Goal: Task Accomplishment & Management: Use online tool/utility

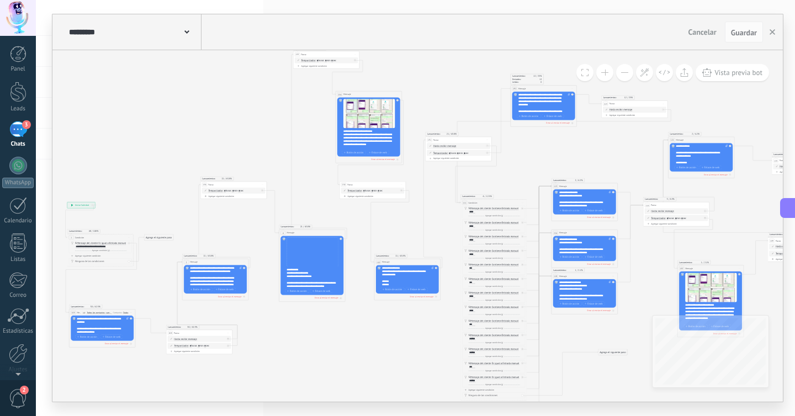
click at [477, 87] on icon at bounding box center [668, 226] width 1366 height 515
click at [482, 94] on icon at bounding box center [668, 226] width 1366 height 515
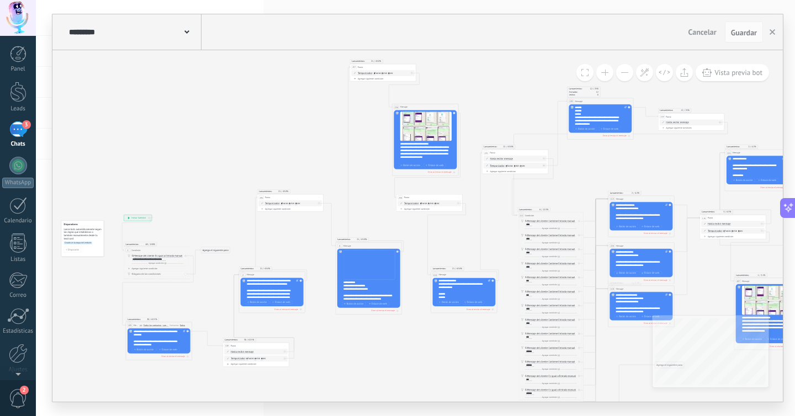
scroll to position [22, 0]
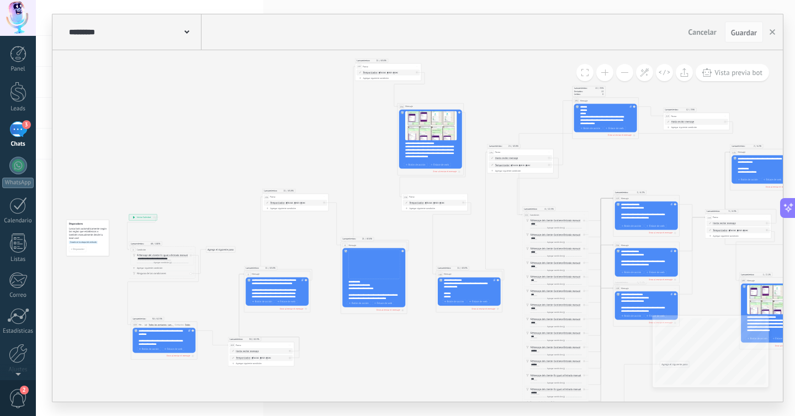
drag, startPoint x: 482, startPoint y: 94, endPoint x: 496, endPoint y: 96, distance: 14.5
click at [496, 96] on icon at bounding box center [729, 238] width 1366 height 515
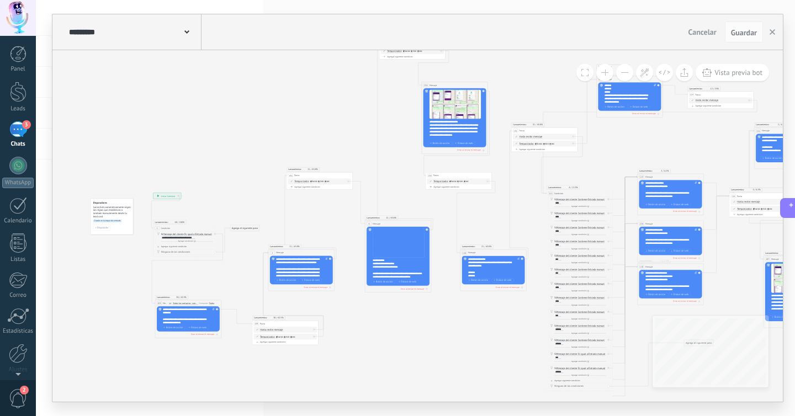
drag, startPoint x: 272, startPoint y: 155, endPoint x: 296, endPoint y: 134, distance: 31.7
click at [296, 134] on icon at bounding box center [753, 216] width 1366 height 515
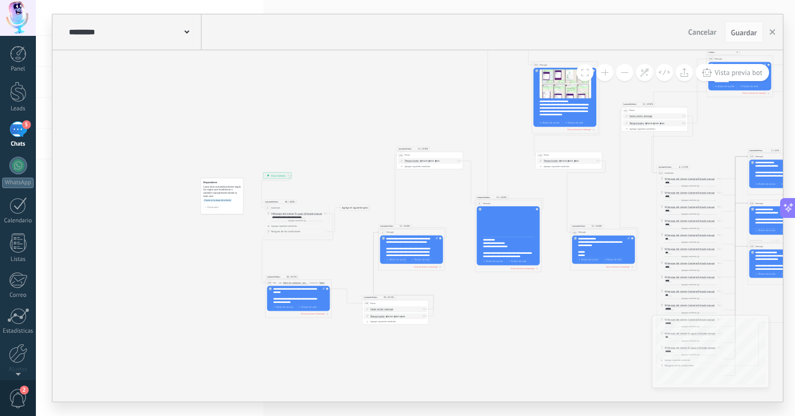
drag, startPoint x: 280, startPoint y: 140, endPoint x: 311, endPoint y: 139, distance: 30.9
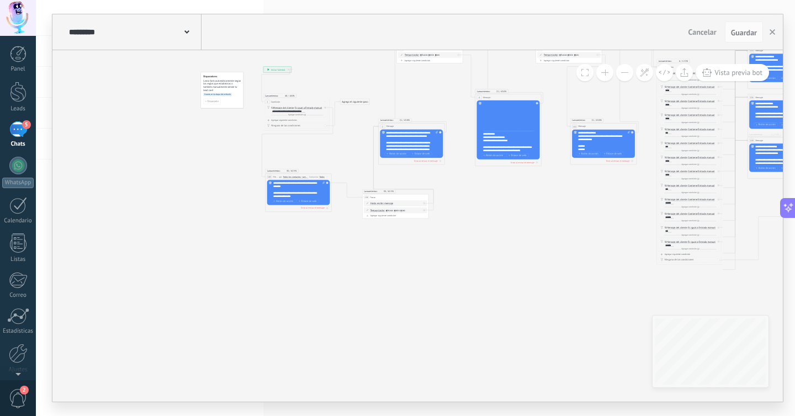
click at [606, 72] on span at bounding box center [604, 72] width 7 height 1
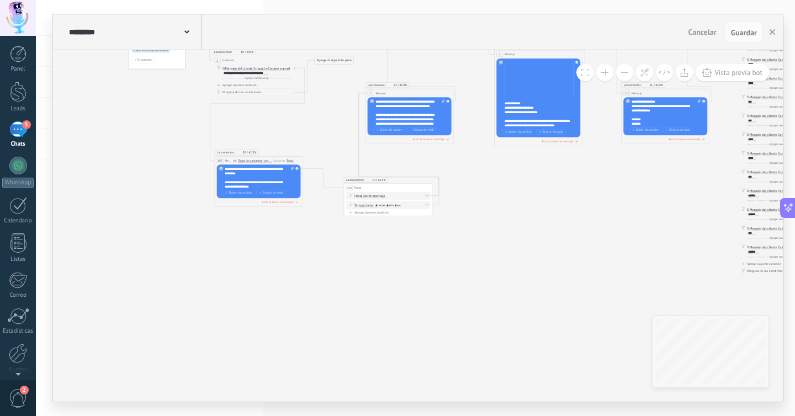
click at [606, 72] on span at bounding box center [604, 72] width 7 height 1
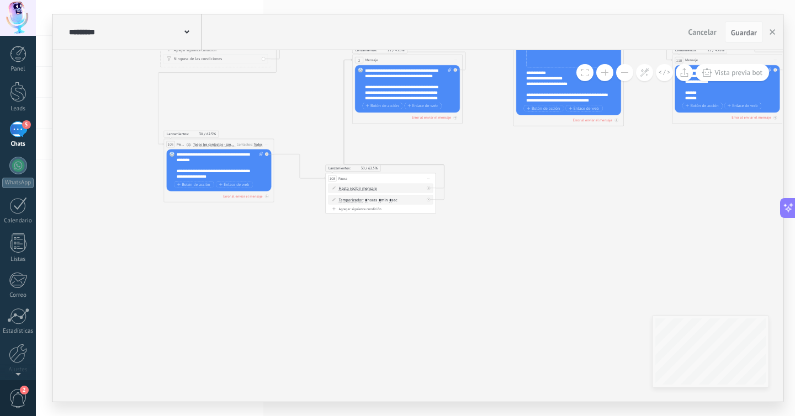
click at [606, 72] on span at bounding box center [604, 72] width 7 height 1
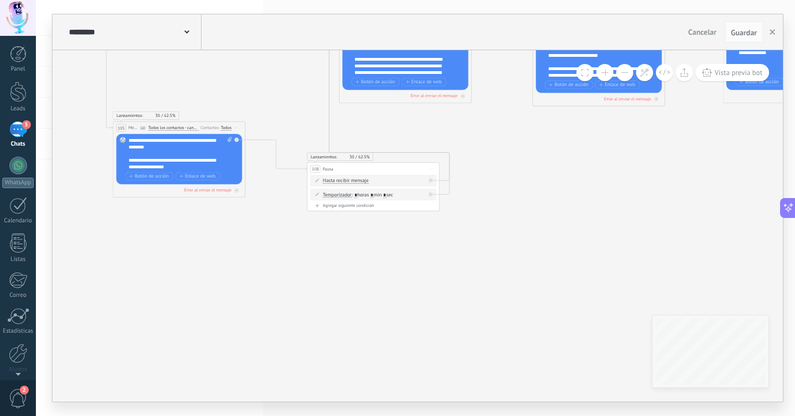
click at [606, 72] on span at bounding box center [604, 72] width 7 height 1
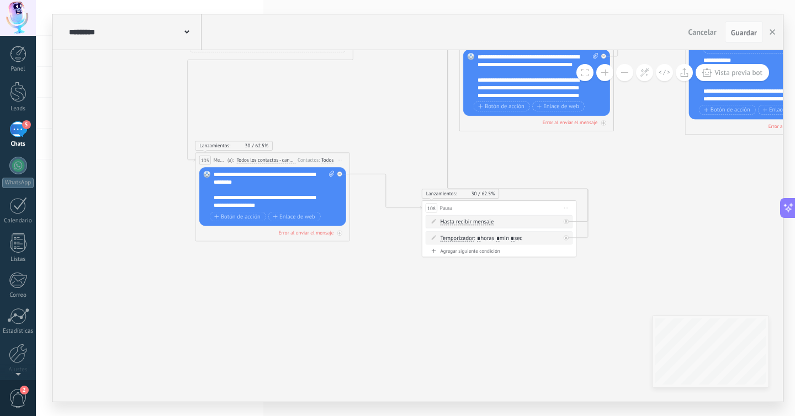
drag, startPoint x: 404, startPoint y: 326, endPoint x: 484, endPoint y: 352, distance: 84.0
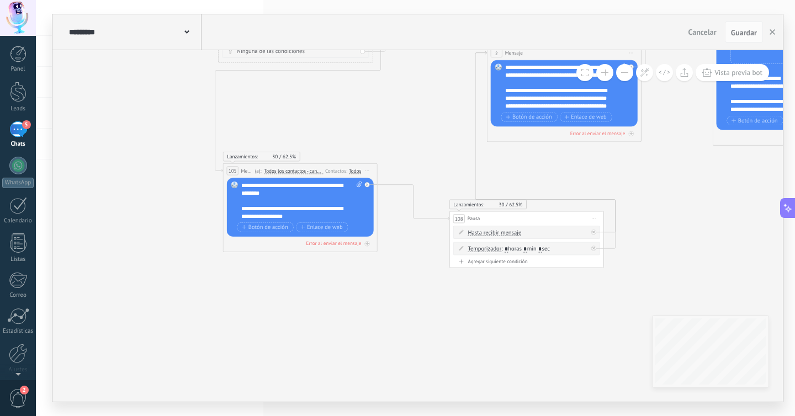
drag, startPoint x: 145, startPoint y: 232, endPoint x: 182, endPoint y: 324, distance: 98.9
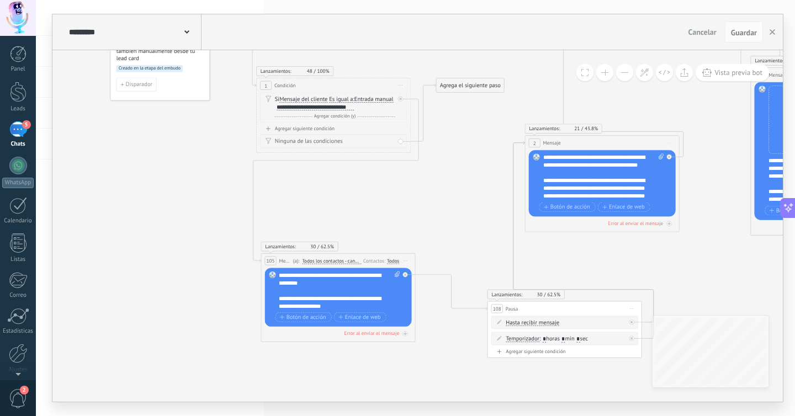
click at [607, 71] on button at bounding box center [604, 72] width 17 height 17
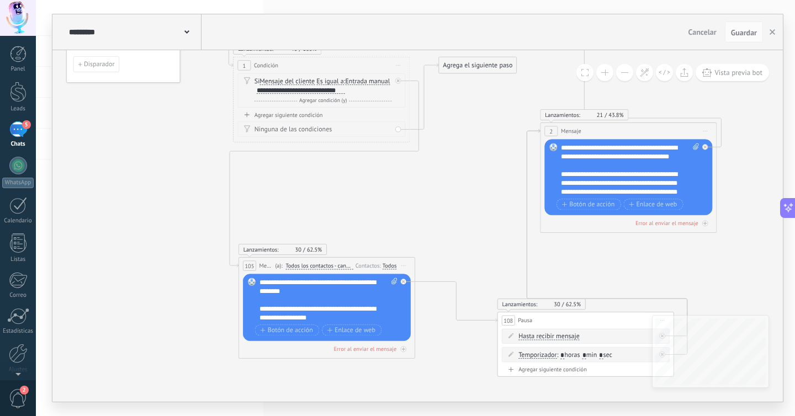
click at [607, 71] on button at bounding box center [604, 72] width 17 height 17
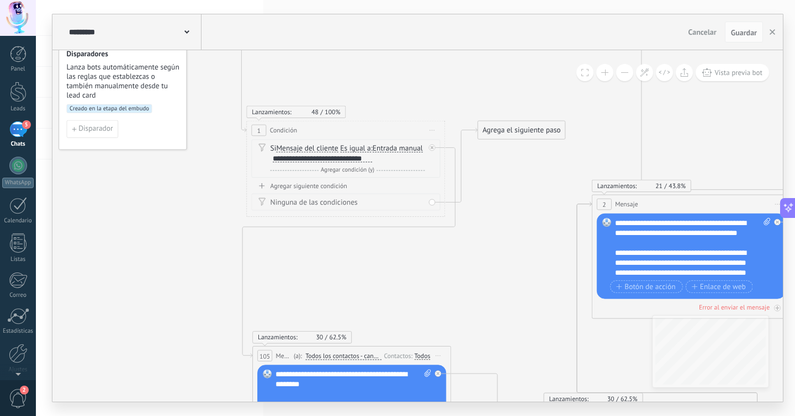
drag, startPoint x: 410, startPoint y: 216, endPoint x: 440, endPoint y: 281, distance: 70.9
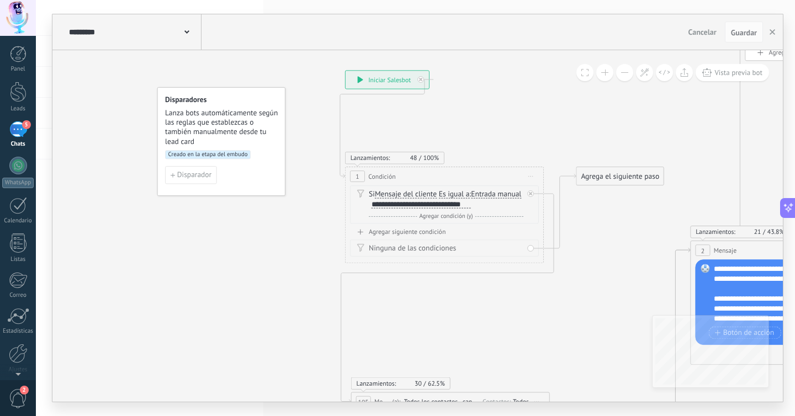
drag, startPoint x: 209, startPoint y: 281, endPoint x: 271, endPoint y: 308, distance: 67.7
click at [457, 192] on span "Es igual a" at bounding box center [454, 195] width 31 height 8
click at [457, 192] on button "Es igual a" at bounding box center [496, 195] width 124 height 18
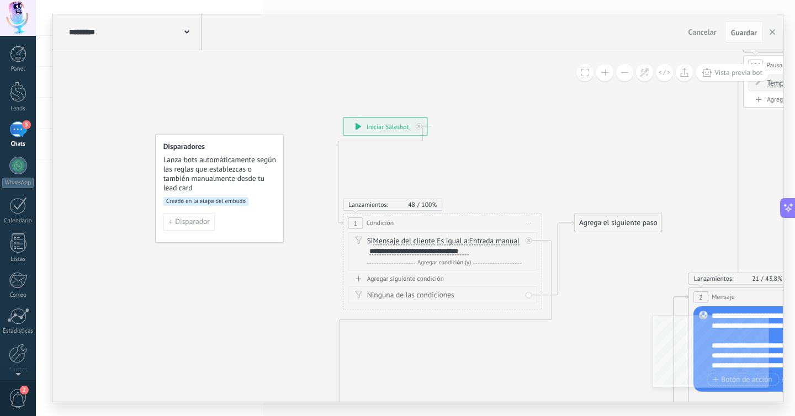
drag, startPoint x: 335, startPoint y: 228, endPoint x: 330, endPoint y: 270, distance: 42.8
drag, startPoint x: 293, startPoint y: 331, endPoint x: 621, endPoint y: 73, distance: 416.9
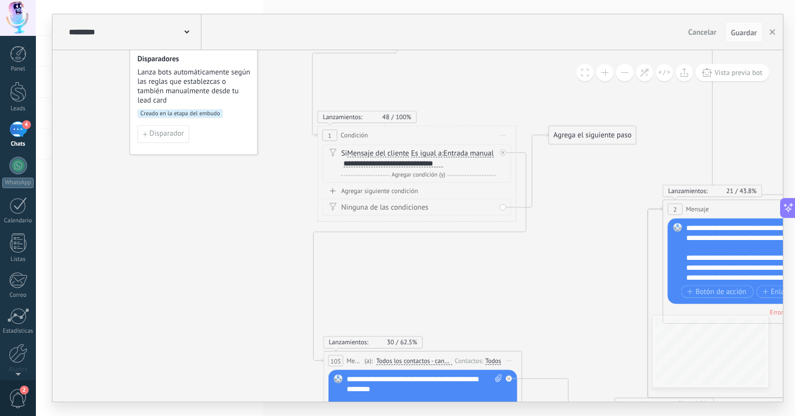
click at [626, 72] on button at bounding box center [624, 72] width 17 height 17
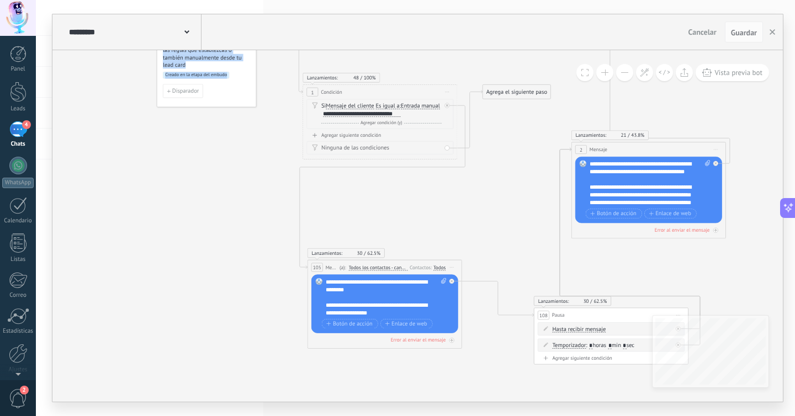
drag, startPoint x: 239, startPoint y: 246, endPoint x: 252, endPoint y: 288, distance: 43.5
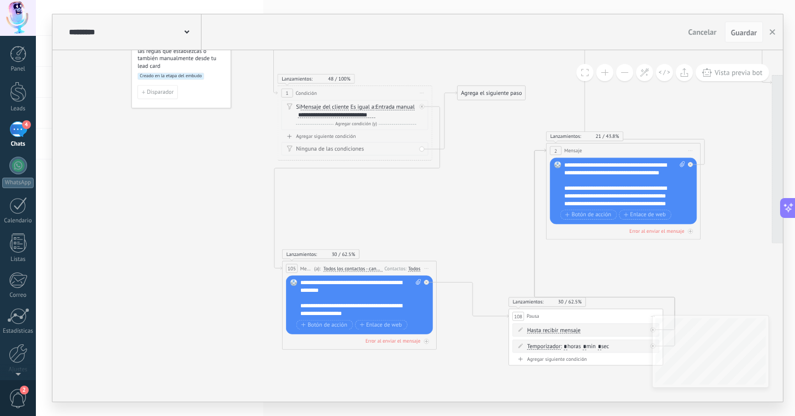
drag, startPoint x: 254, startPoint y: 287, endPoint x: 228, endPoint y: 290, distance: 26.2
click at [625, 73] on button at bounding box center [624, 72] width 17 height 17
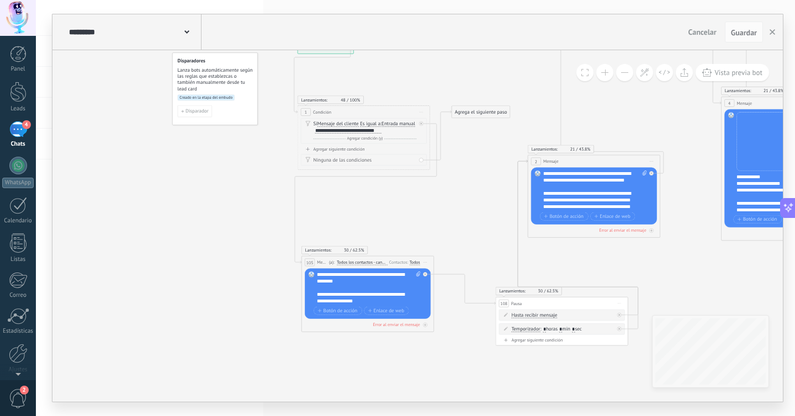
click at [625, 73] on button at bounding box center [624, 72] width 17 height 17
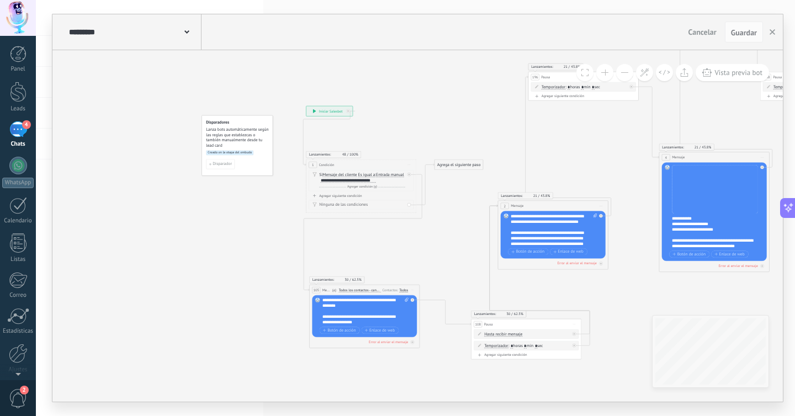
drag, startPoint x: 468, startPoint y: 183, endPoint x: 457, endPoint y: 216, distance: 35.6
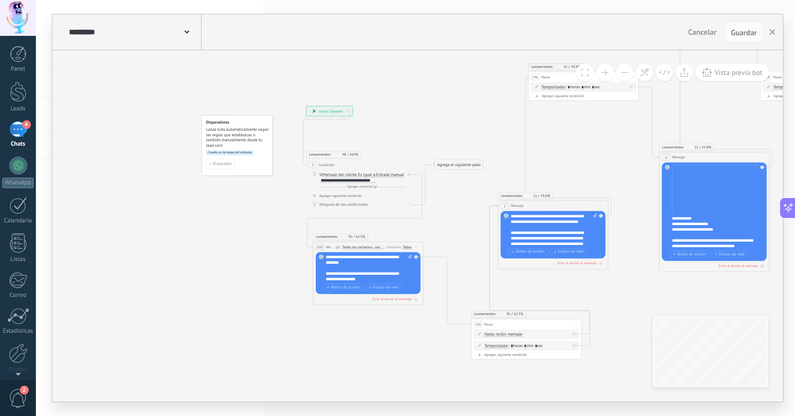
drag, startPoint x: 373, startPoint y: 292, endPoint x: 377, endPoint y: 249, distance: 42.7
click at [377, 249] on span "Todos los contactos - canales seleccionados" at bounding box center [363, 247] width 43 height 4
click at [377, 249] on button "Todos los contactos - canales seleccionados" at bounding box center [374, 247] width 69 height 10
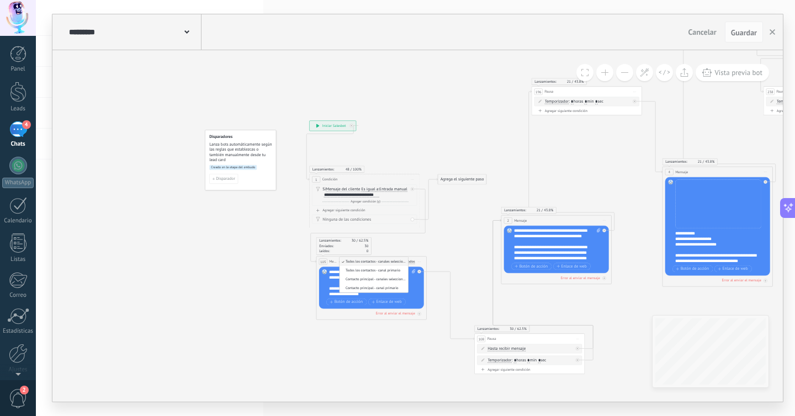
drag, startPoint x: 236, startPoint y: 280, endPoint x: 240, endPoint y: 293, distance: 13.8
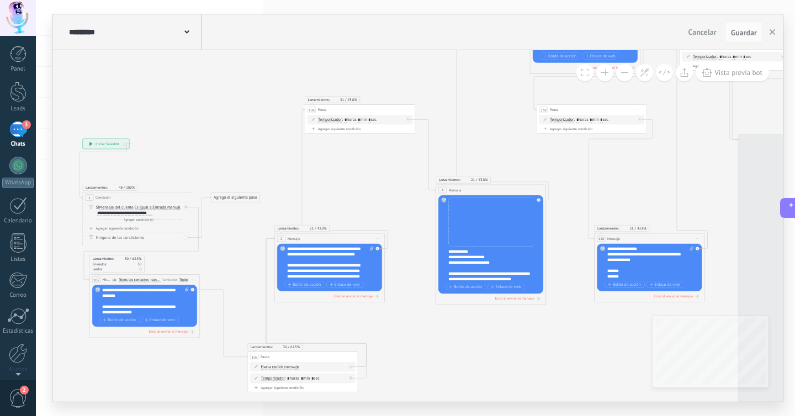
drag, startPoint x: 253, startPoint y: 112, endPoint x: 279, endPoint y: 124, distance: 28.7
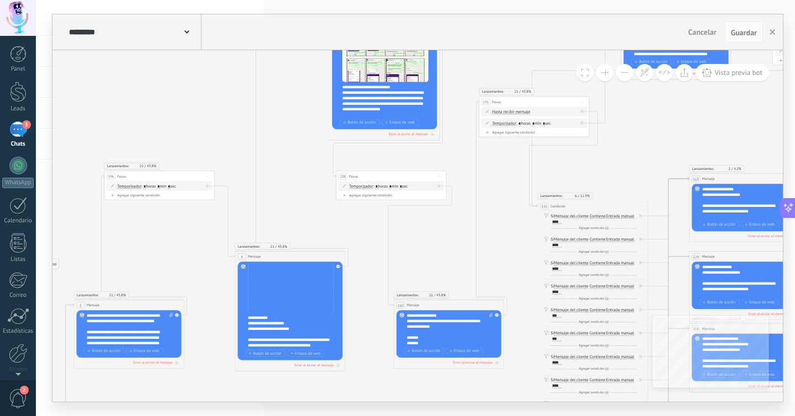
drag, startPoint x: 460, startPoint y: 135, endPoint x: 285, endPoint y: 200, distance: 186.5
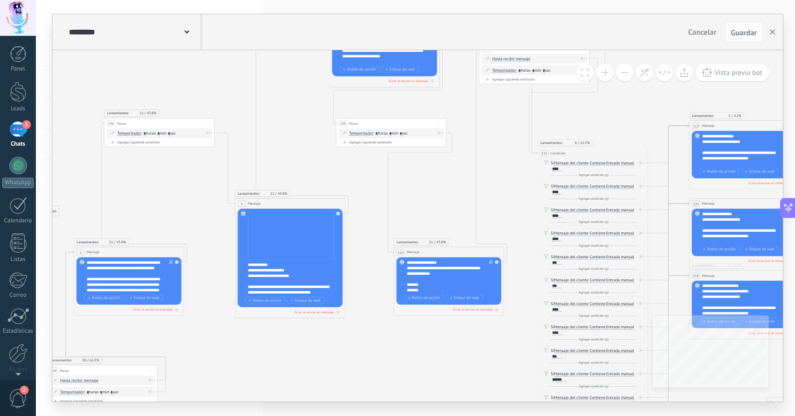
click at [292, 269] on div "**********" at bounding box center [294, 278] width 92 height 33
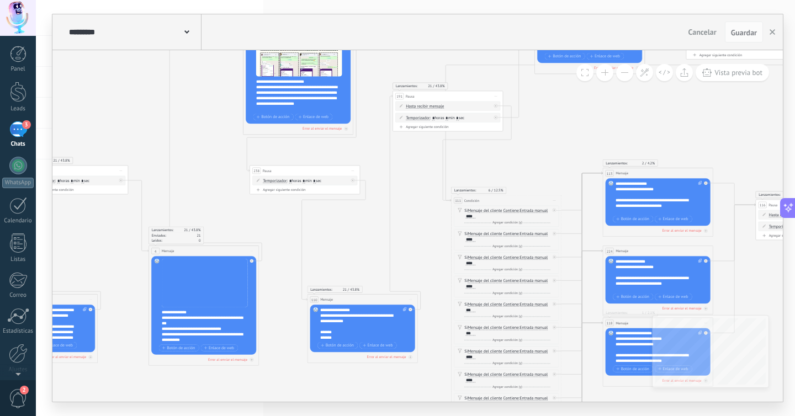
drag, startPoint x: 364, startPoint y: 334, endPoint x: 320, endPoint y: 326, distance: 45.4
click at [274, 382] on icon at bounding box center [796, 239] width 2276 height 859
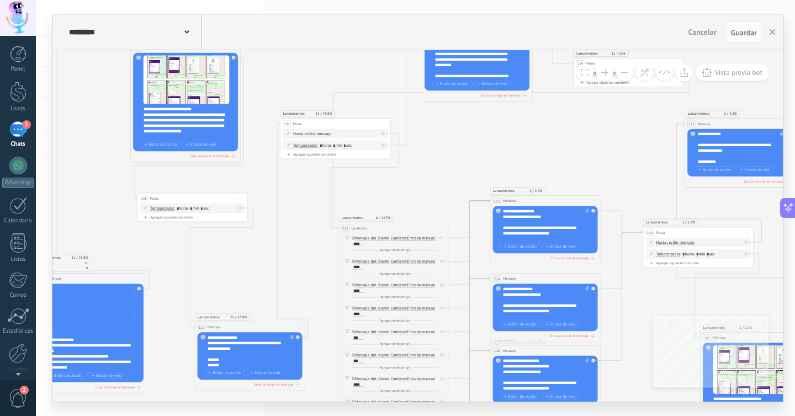
drag, startPoint x: 369, startPoint y: 255, endPoint x: 298, endPoint y: 271, distance: 72.9
click at [298, 271] on icon at bounding box center [683, 267] width 2276 height 859
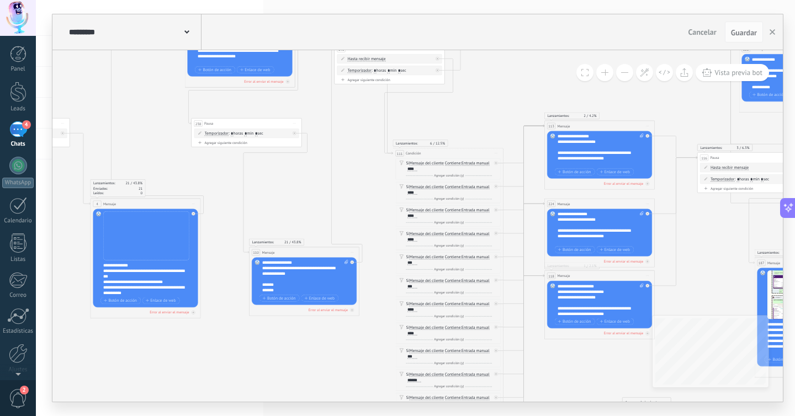
drag, startPoint x: 311, startPoint y: 230, endPoint x: 366, endPoint y: 155, distance: 92.1
click at [366, 155] on icon at bounding box center [737, 192] width 2276 height 859
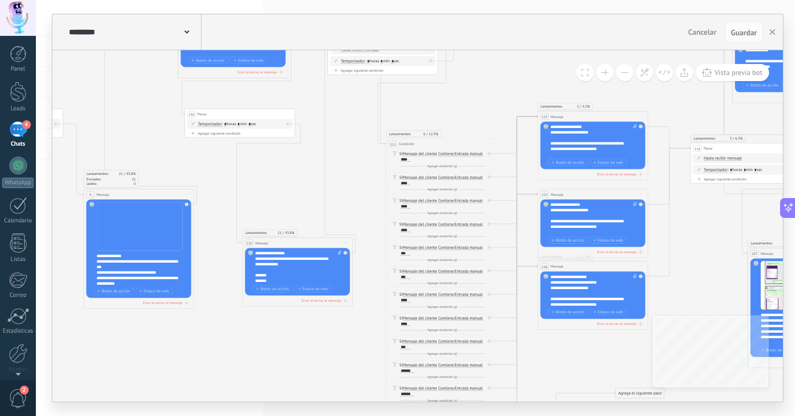
drag, startPoint x: 366, startPoint y: 157, endPoint x: 359, endPoint y: 147, distance: 11.5
click at [359, 147] on icon at bounding box center [730, 183] width 2276 height 859
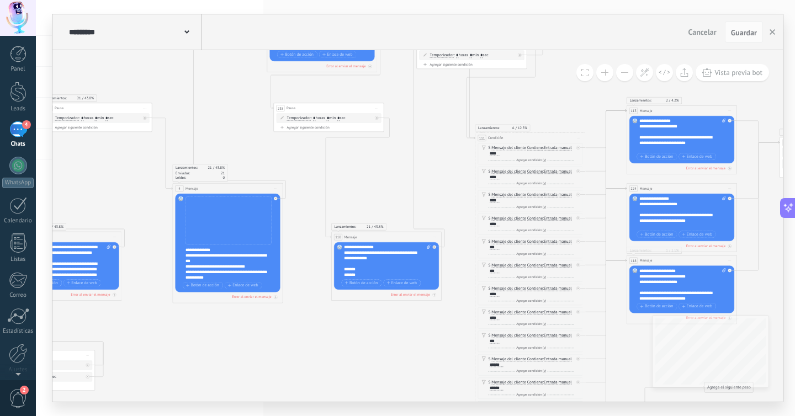
drag, startPoint x: 357, startPoint y: 166, endPoint x: 447, endPoint y: 161, distance: 89.6
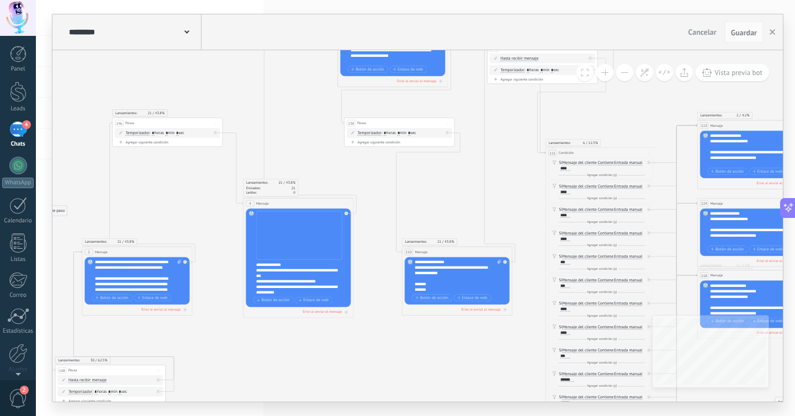
drag, startPoint x: 430, startPoint y: 192, endPoint x: 498, endPoint y: 207, distance: 70.1
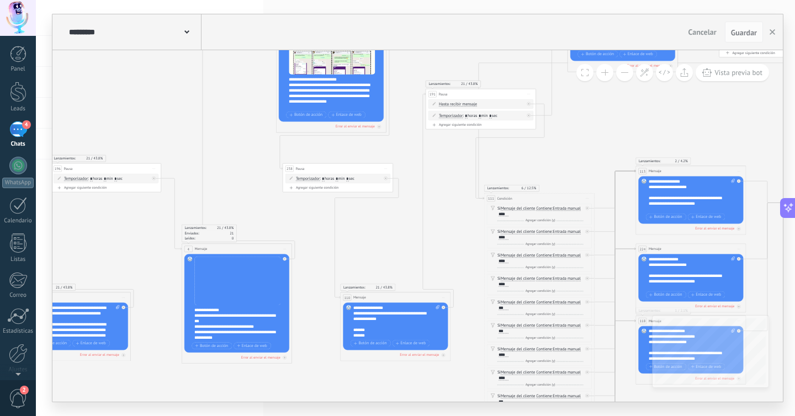
drag, startPoint x: 500, startPoint y: 206, endPoint x: 461, endPoint y: 201, distance: 39.5
click at [623, 80] on button at bounding box center [624, 72] width 17 height 17
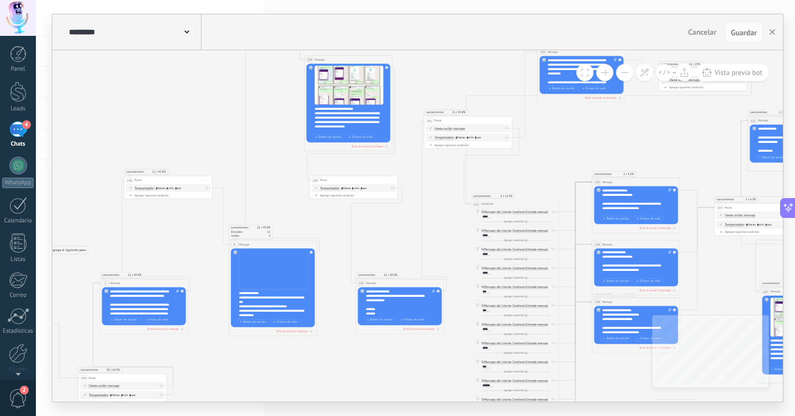
click at [625, 77] on button at bounding box center [624, 72] width 17 height 17
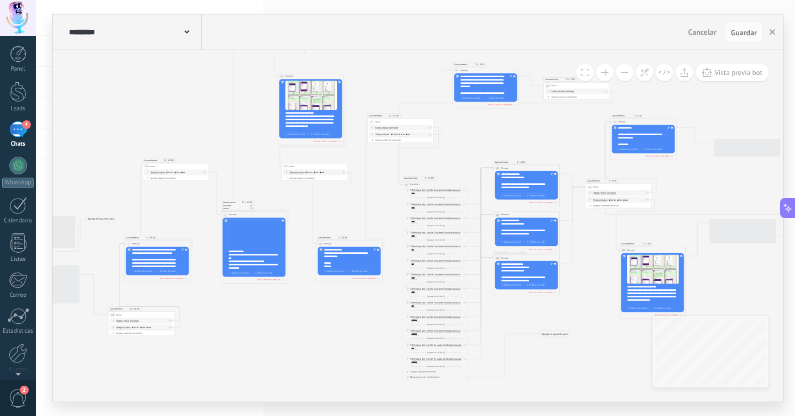
drag, startPoint x: 590, startPoint y: 128, endPoint x: 543, endPoint y: 120, distance: 47.0
click at [543, 120] on icon at bounding box center [609, 207] width 1366 height 515
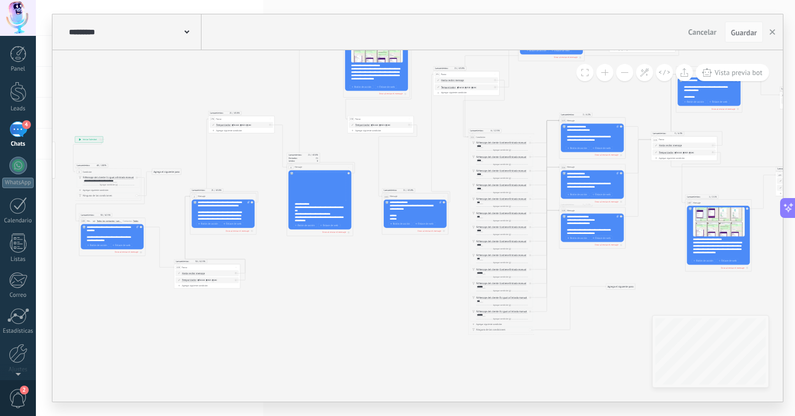
drag, startPoint x: 369, startPoint y: 339, endPoint x: 410, endPoint y: 303, distance: 54.4
click at [410, 303] on icon at bounding box center [675, 160] width 1366 height 515
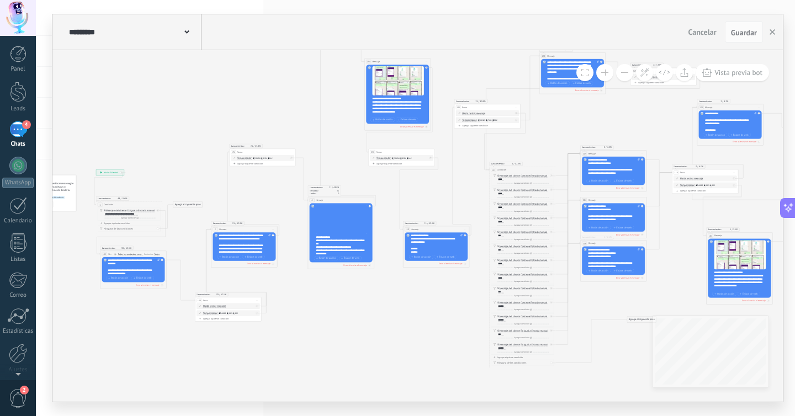
drag, startPoint x: 399, startPoint y: 296, endPoint x: 424, endPoint y: 332, distance: 43.7
click at [424, 332] on icon at bounding box center [696, 193] width 1366 height 515
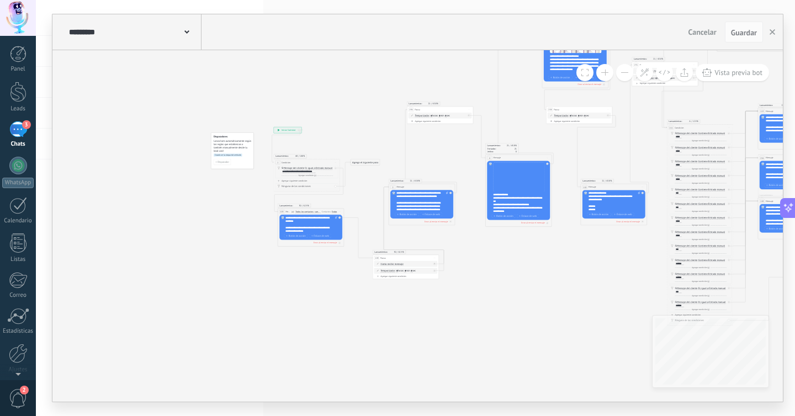
drag, startPoint x: 390, startPoint y: 288, endPoint x: 545, endPoint y: 256, distance: 158.6
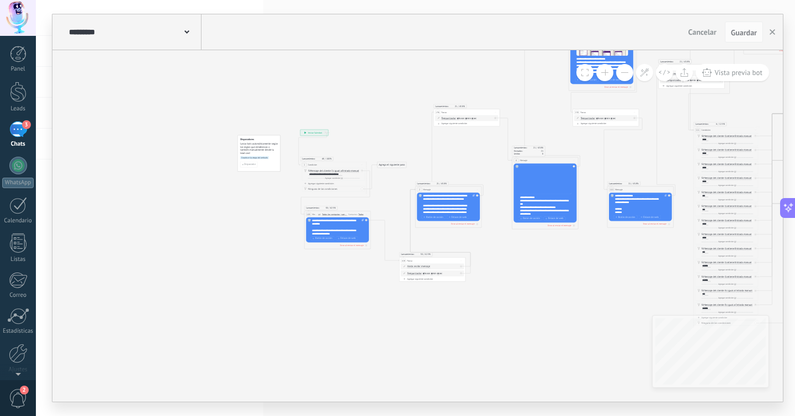
click at [609, 71] on button at bounding box center [604, 72] width 17 height 17
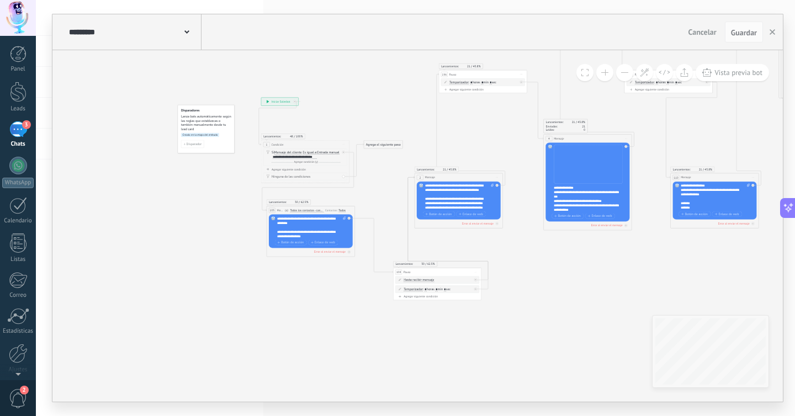
click at [609, 71] on button at bounding box center [604, 72] width 17 height 17
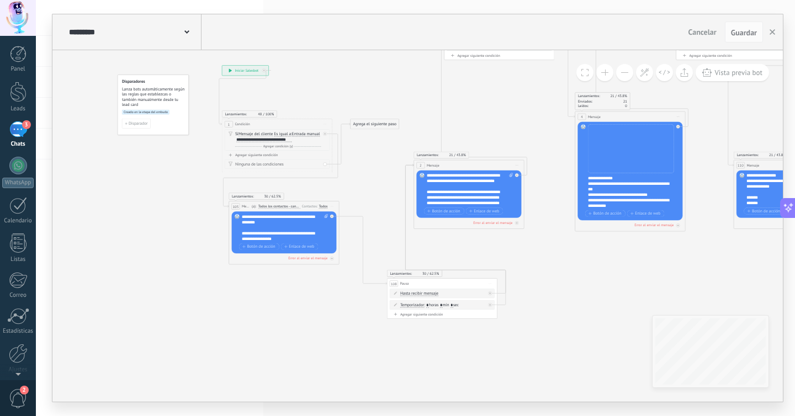
click at [609, 71] on button at bounding box center [604, 72] width 17 height 17
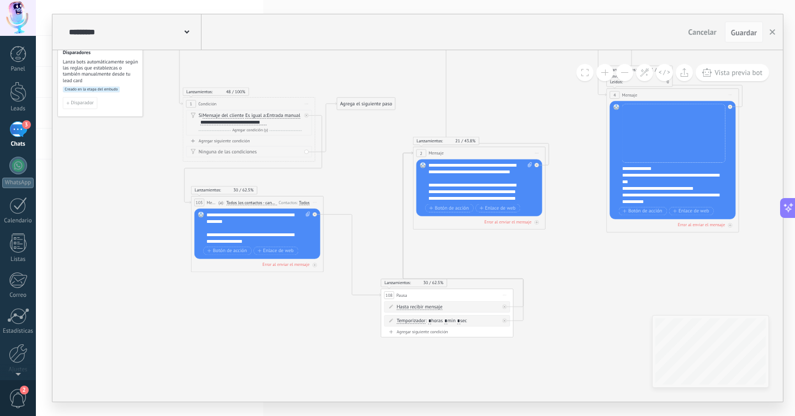
click at [609, 71] on button at bounding box center [604, 72] width 17 height 17
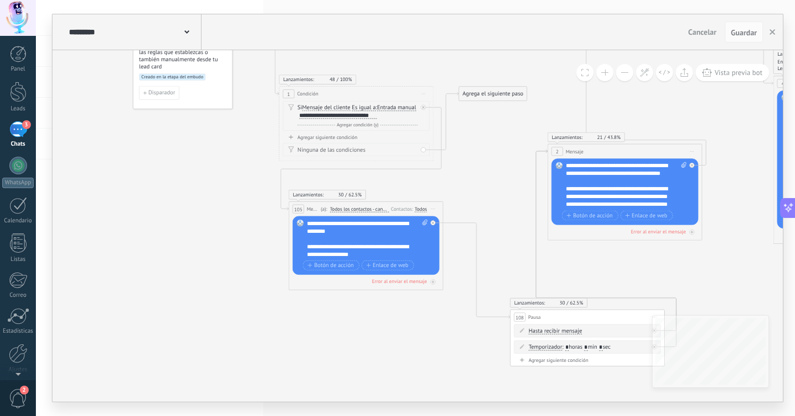
drag, startPoint x: 289, startPoint y: 330, endPoint x: 436, endPoint y: 342, distance: 146.8
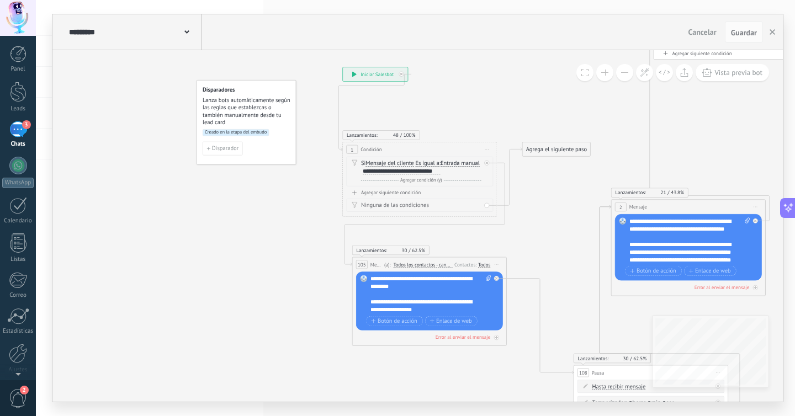
drag, startPoint x: 228, startPoint y: 156, endPoint x: 287, endPoint y: 213, distance: 82.0
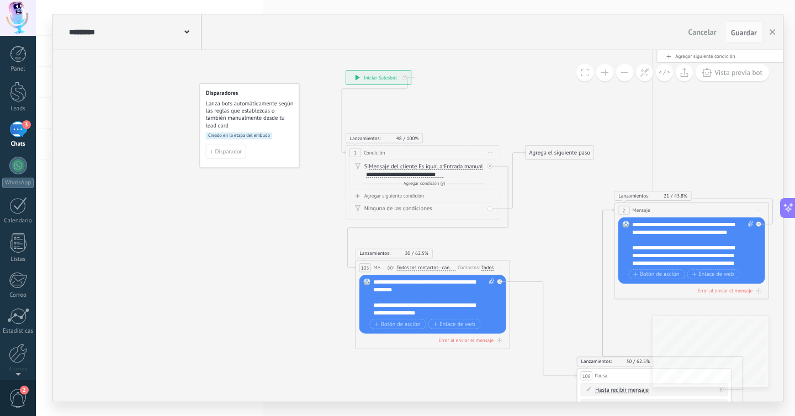
click at [250, 135] on span "Creado en la etapa del embudo" at bounding box center [239, 136] width 66 height 7
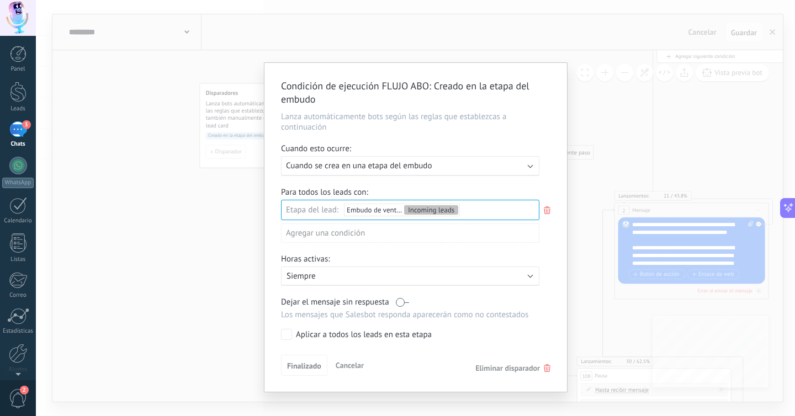
click at [606, 50] on div "Condición de ejecución FLUJO ABO : Creado en la etapa del embudo Lanza automáti…" at bounding box center [415, 208] width 759 height 416
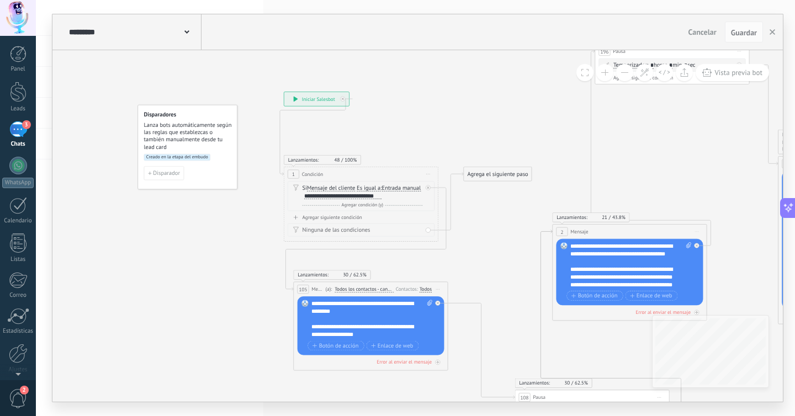
drag, startPoint x: 459, startPoint y: 135, endPoint x: 471, endPoint y: 106, distance: 31.5
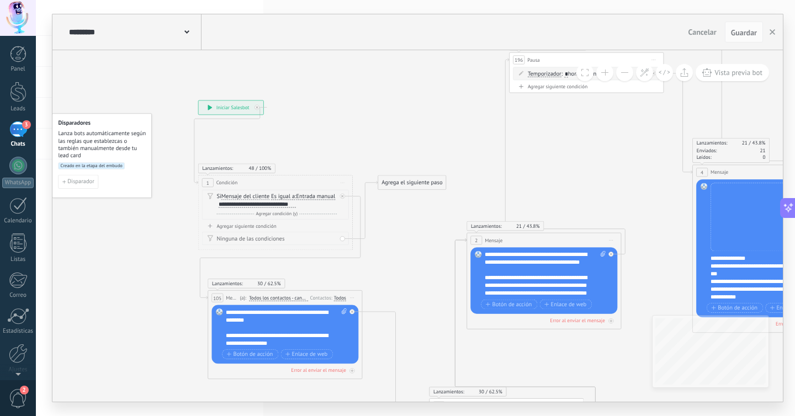
drag, startPoint x: 491, startPoint y: 103, endPoint x: 405, endPoint y: 112, distance: 86.0
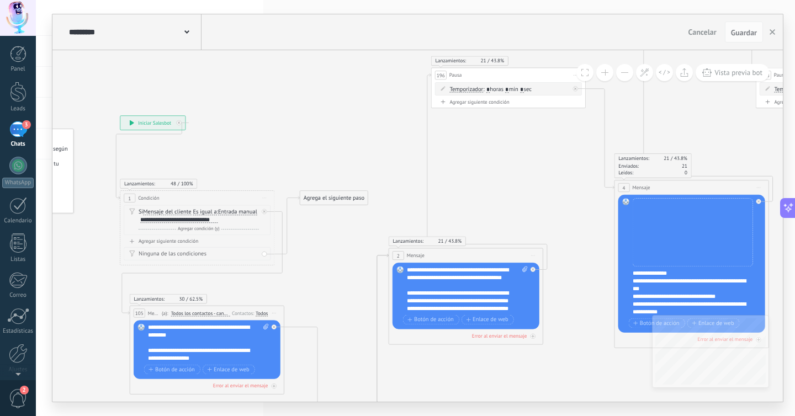
drag, startPoint x: 437, startPoint y: 118, endPoint x: 358, endPoint y: 133, distance: 79.8
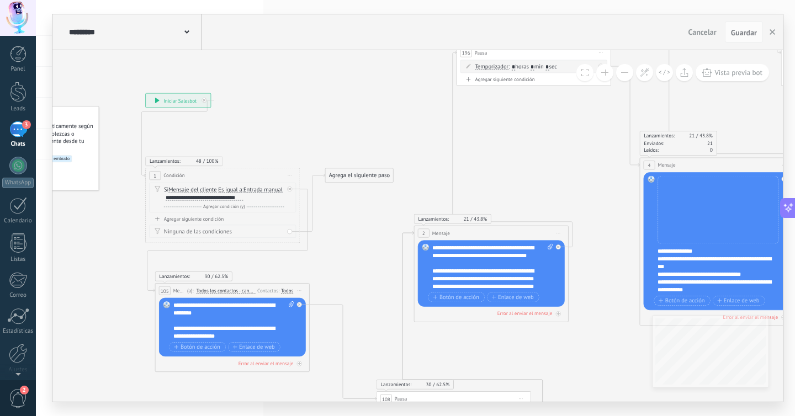
drag, startPoint x: 375, startPoint y: 141, endPoint x: 423, endPoint y: 107, distance: 58.5
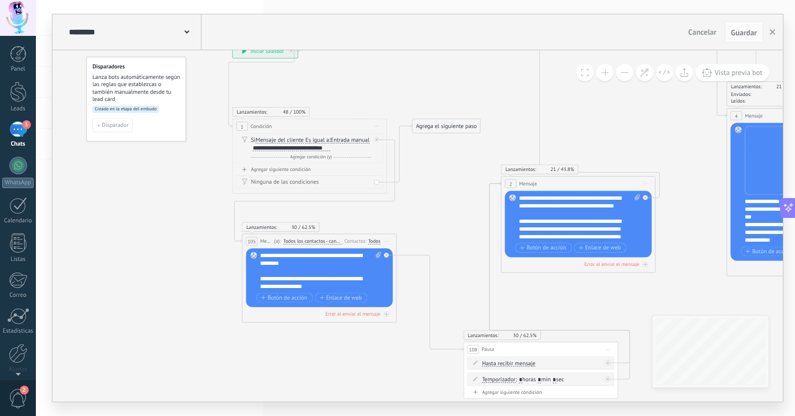
drag, startPoint x: 380, startPoint y: 96, endPoint x: 421, endPoint y: 81, distance: 43.8
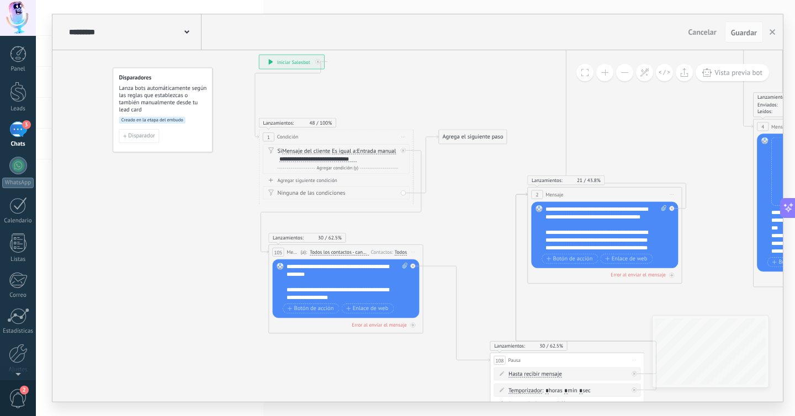
drag, startPoint x: 231, startPoint y: 215, endPoint x: 274, endPoint y: 225, distance: 44.3
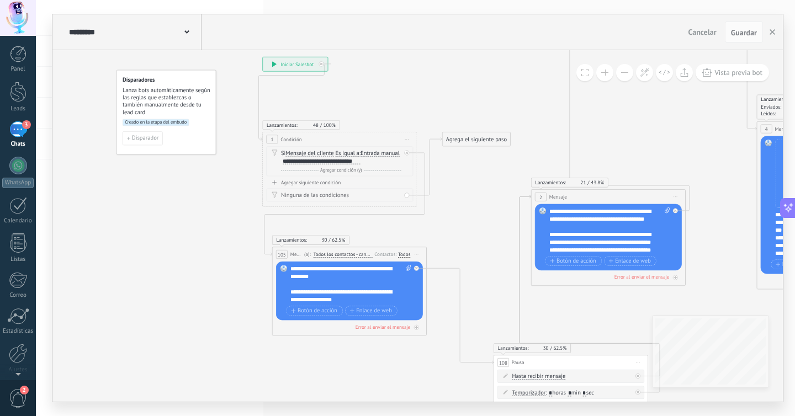
click at [606, 71] on button at bounding box center [604, 72] width 17 height 17
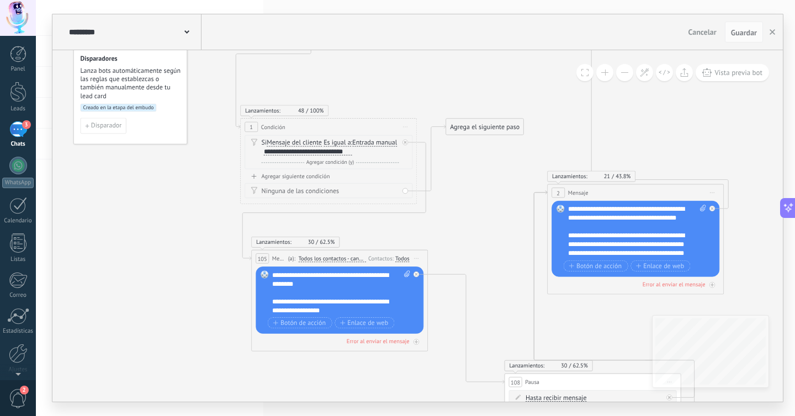
click at [606, 71] on button at bounding box center [604, 72] width 17 height 17
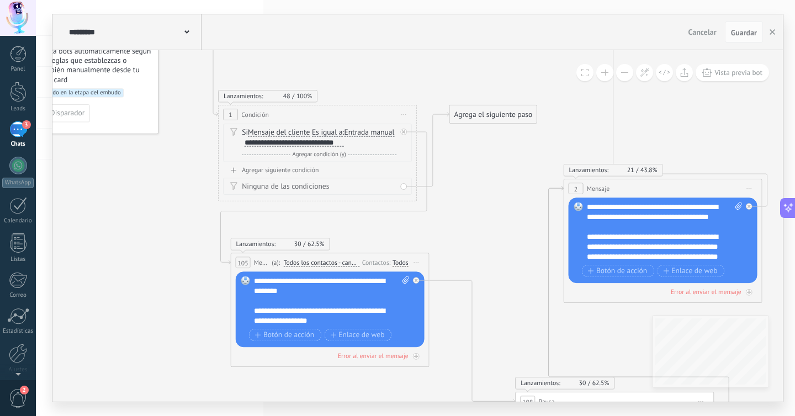
click at [344, 141] on div "**********" at bounding box center [294, 143] width 99 height 8
drag, startPoint x: 314, startPoint y: 142, endPoint x: 395, endPoint y: 143, distance: 81.2
click at [395, 143] on div "Si Mensaje del cliente Mensaje del cliente Emoción de la conversación Comentari…" at bounding box center [319, 138] width 155 height 20
click at [334, 134] on span "Es igual a" at bounding box center [327, 133] width 31 height 8
click at [334, 134] on button "Es igual a" at bounding box center [369, 133] width 124 height 18
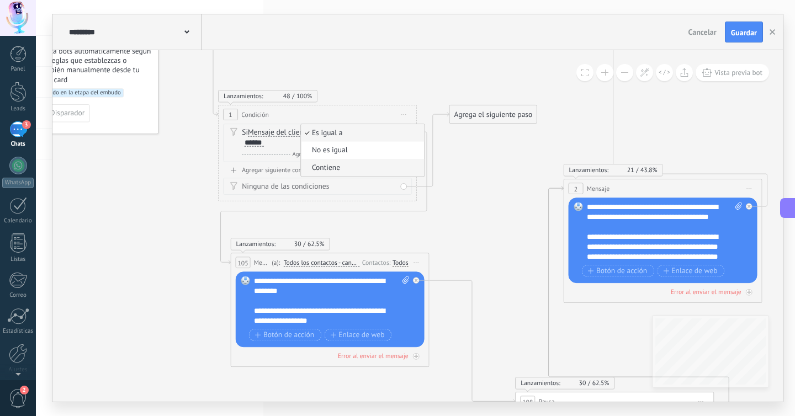
click at [332, 175] on li "Contiene" at bounding box center [362, 168] width 123 height 18
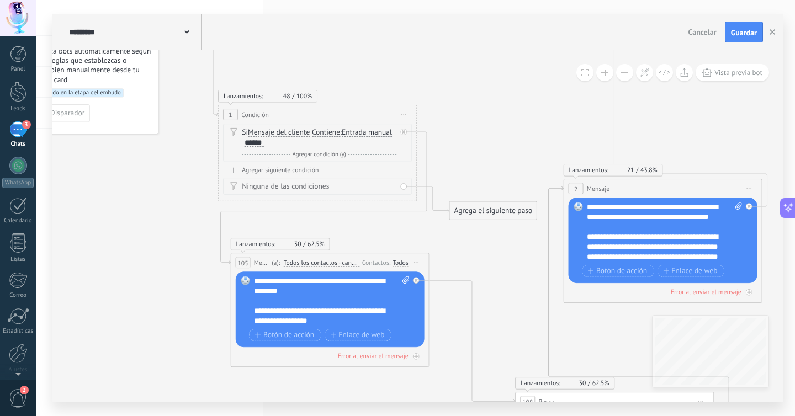
click at [332, 174] on div "Agregar siguiente condición Ninguna de las condiciones" at bounding box center [317, 180] width 189 height 29
click at [348, 143] on div "Si Mensaje del cliente Mensaje del cliente Emoción de la conversación Comentari…" at bounding box center [319, 138] width 155 height 20
click at [746, 29] on span "Guardar" at bounding box center [744, 33] width 26 height 8
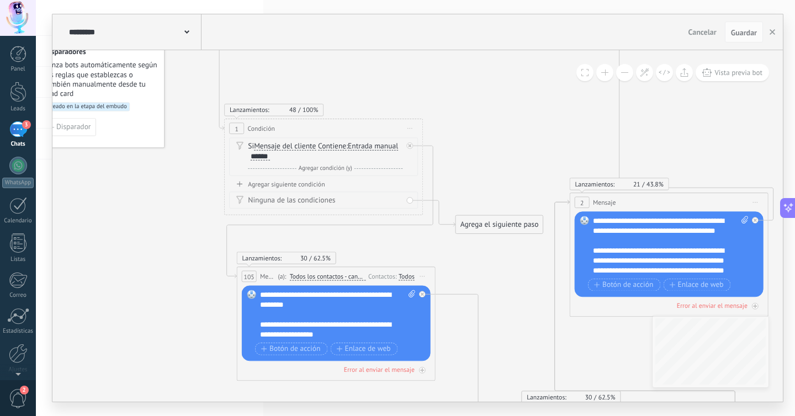
drag, startPoint x: 204, startPoint y: 194, endPoint x: 210, endPoint y: 209, distance: 16.1
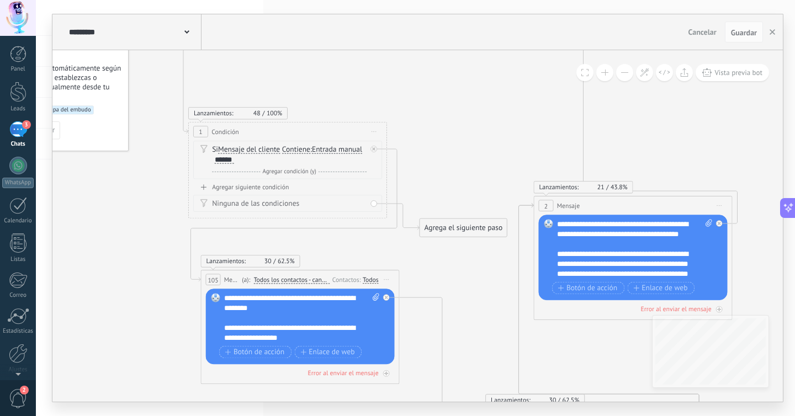
drag, startPoint x: 473, startPoint y: 121, endPoint x: 438, endPoint y: 123, distance: 35.4
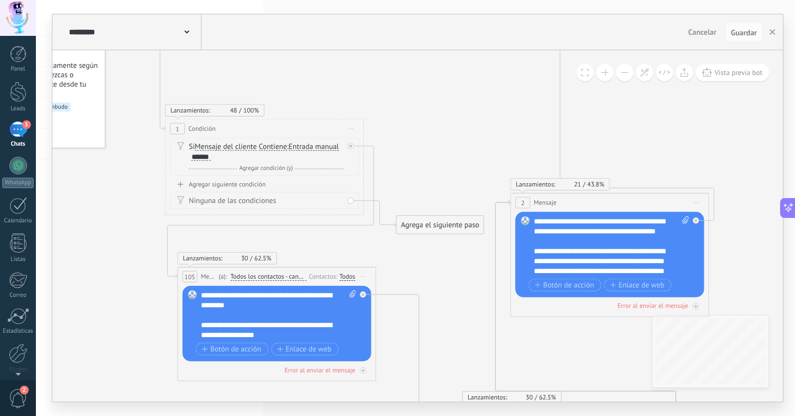
drag, startPoint x: 462, startPoint y: 118, endPoint x: 438, endPoint y: 115, distance: 23.4
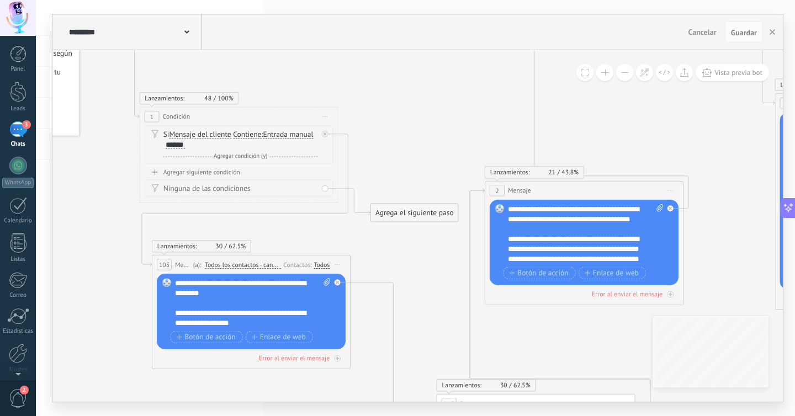
drag, startPoint x: 484, startPoint y: 105, endPoint x: 458, endPoint y: 93, distance: 28.7
click at [627, 71] on button at bounding box center [624, 72] width 17 height 17
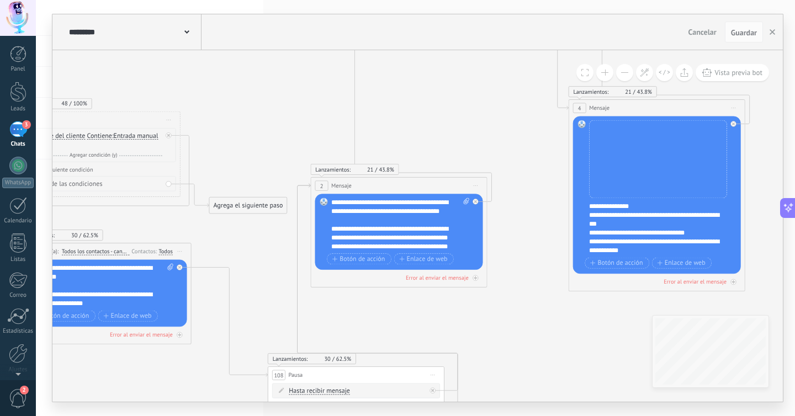
drag, startPoint x: 634, startPoint y: 113, endPoint x: 466, endPoint y: 103, distance: 168.7
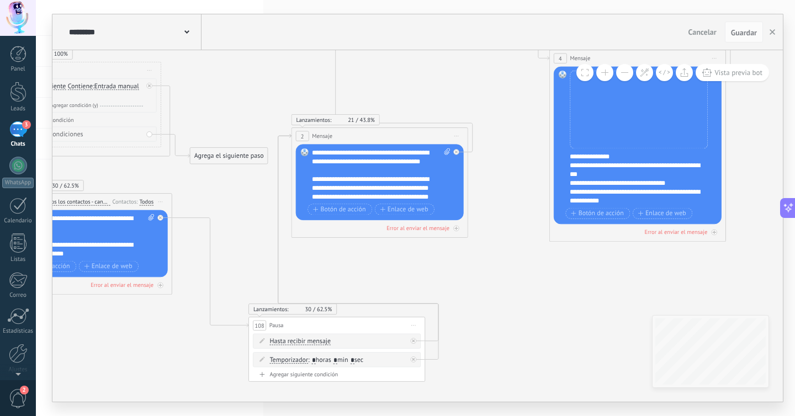
drag, startPoint x: 503, startPoint y: 157, endPoint x: 485, endPoint y: 108, distance: 52.4
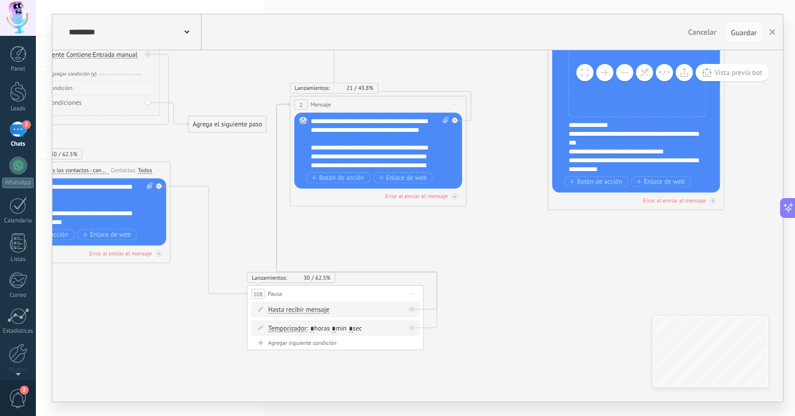
drag, startPoint x: 513, startPoint y: 232, endPoint x: 511, endPoint y: 200, distance: 31.5
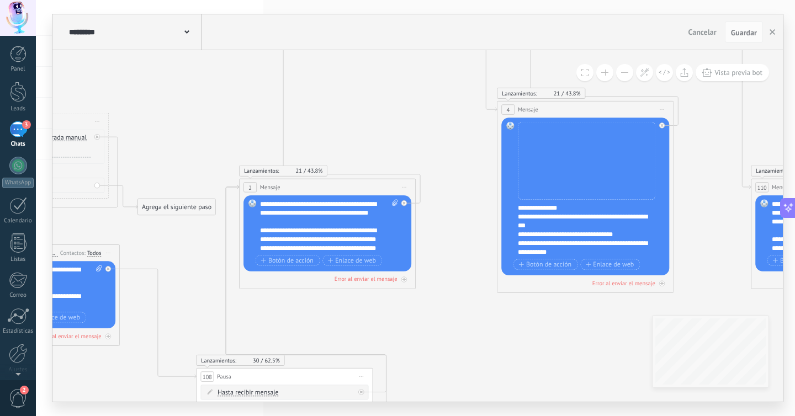
drag, startPoint x: 519, startPoint y: 236, endPoint x: 464, endPoint y: 320, distance: 100.3
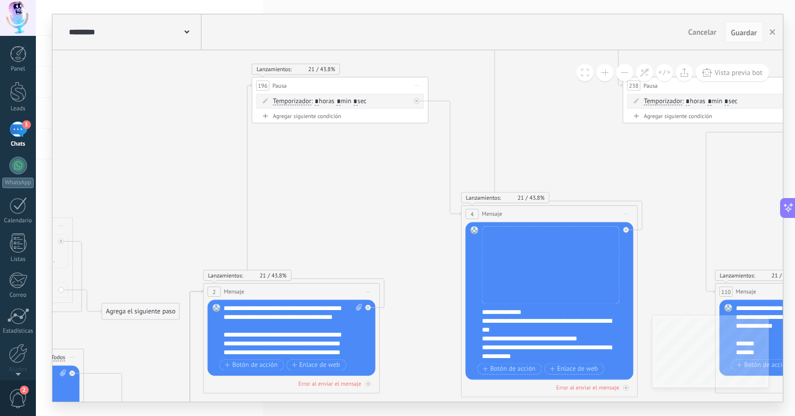
drag, startPoint x: 462, startPoint y: 151, endPoint x: 321, endPoint y: 237, distance: 165.3
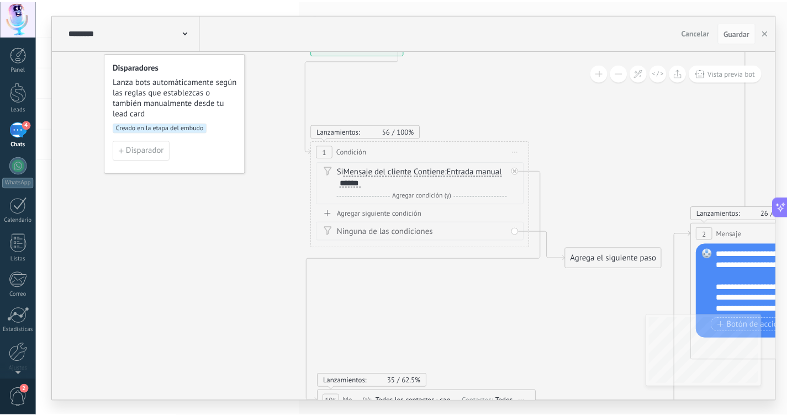
scroll to position [17, 0]
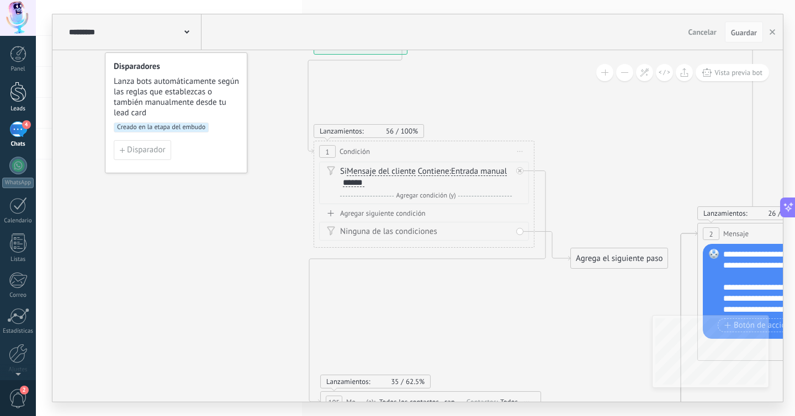
click at [7, 95] on link "Leads" at bounding box center [18, 97] width 36 height 31
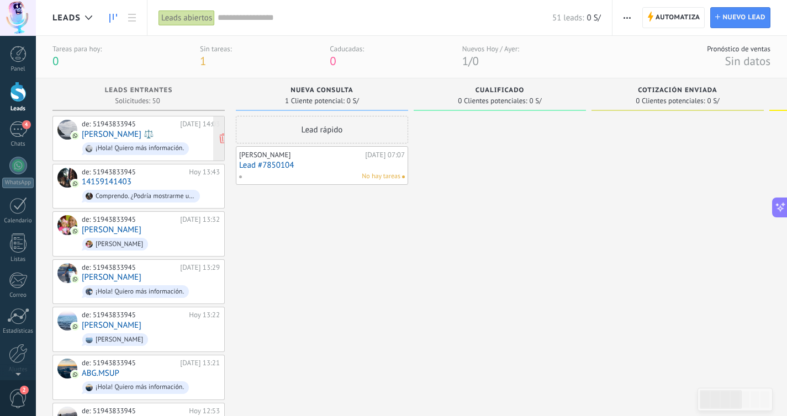
scroll to position [2, 0]
click at [12, 133] on div "4" at bounding box center [18, 129] width 18 height 16
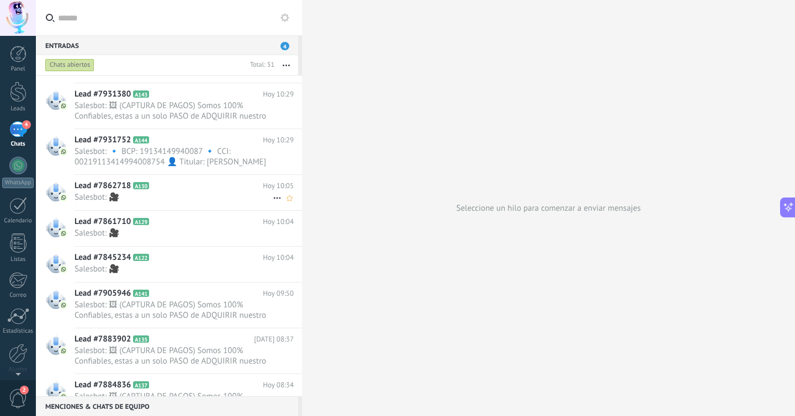
scroll to position [748, 0]
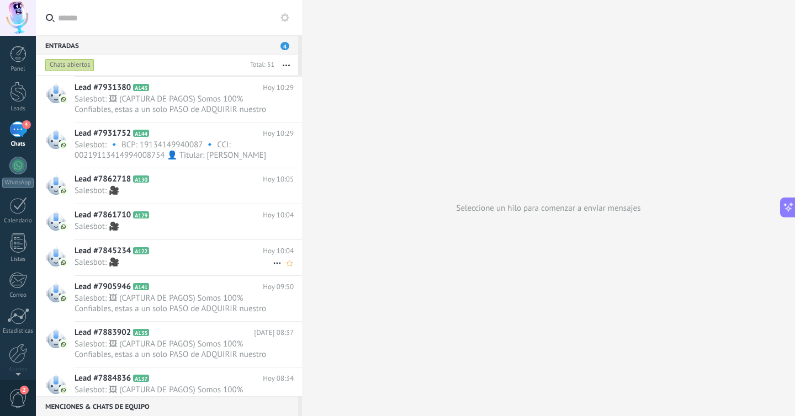
click at [165, 248] on h2 "Lead #7845234 A122" at bounding box center [169, 251] width 188 height 11
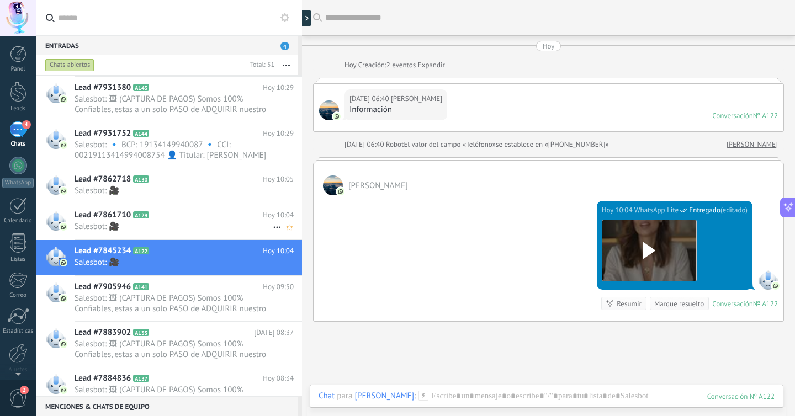
click at [192, 210] on h2 "Lead #7861710 A129" at bounding box center [169, 215] width 188 height 11
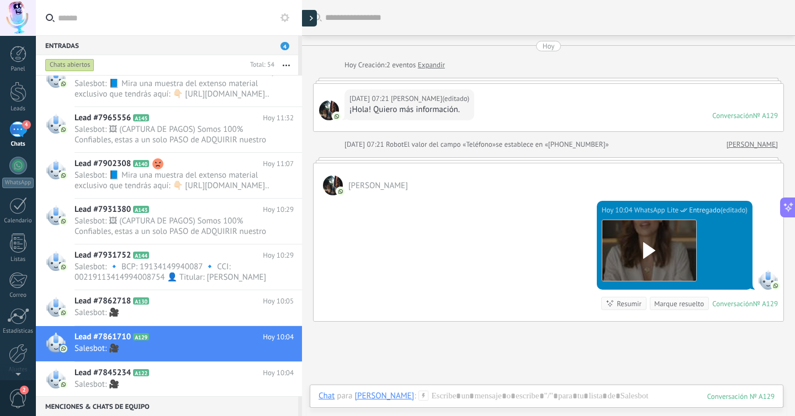
click at [308, 24] on div at bounding box center [308, 18] width 17 height 17
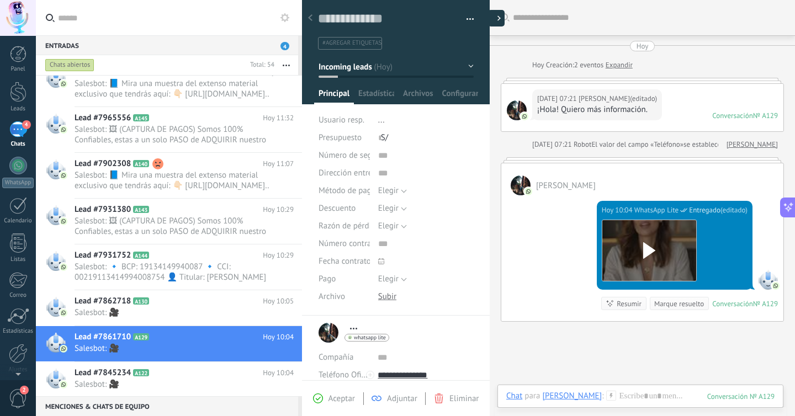
type textarea "**********"
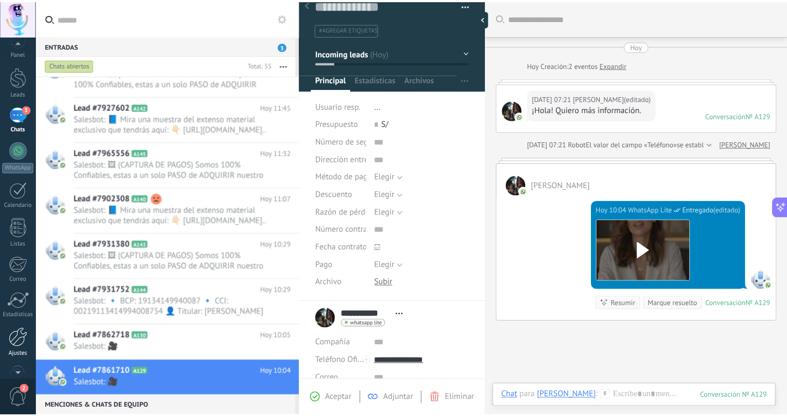
scroll to position [43, 0]
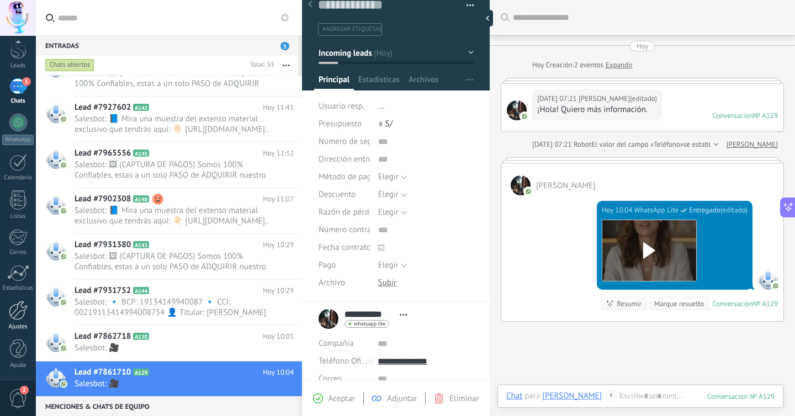
click at [23, 314] on div at bounding box center [18, 310] width 19 height 19
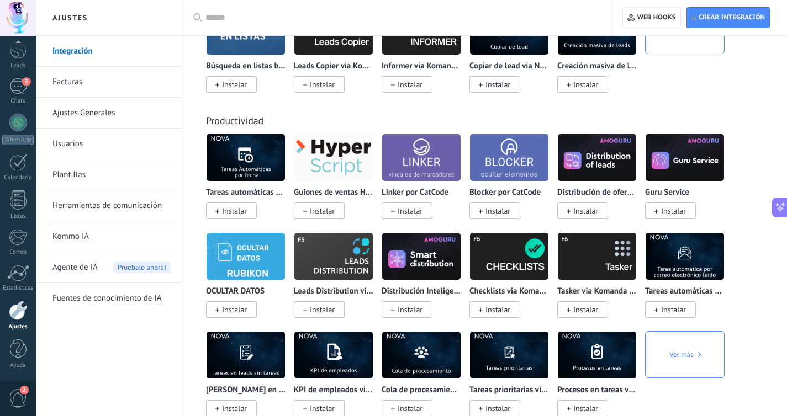
scroll to position [3980, 0]
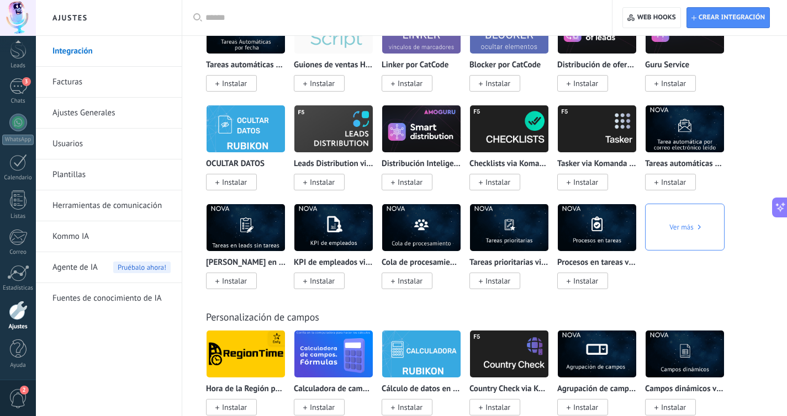
click at [78, 209] on link "Herramientas de comunicación" at bounding box center [111, 206] width 118 height 31
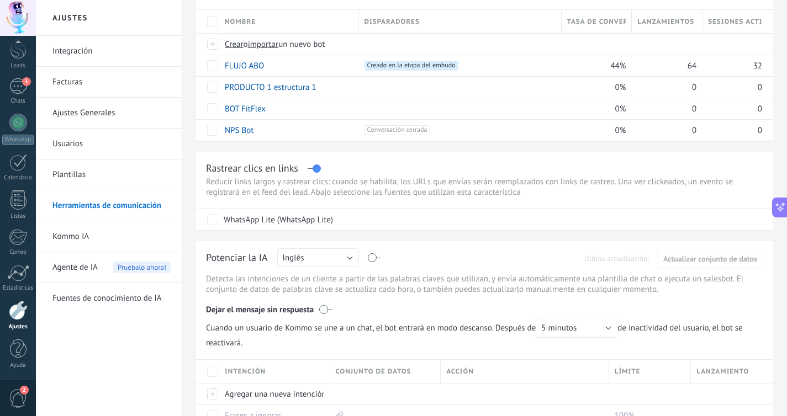
scroll to position [110, 0]
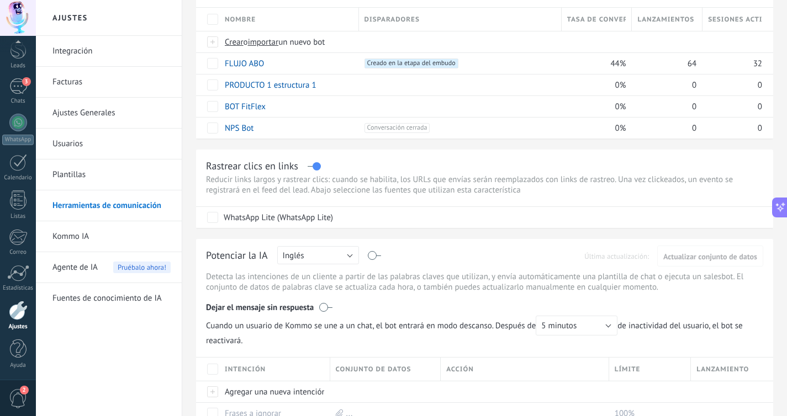
click at [319, 167] on label at bounding box center [314, 166] width 13 height 1
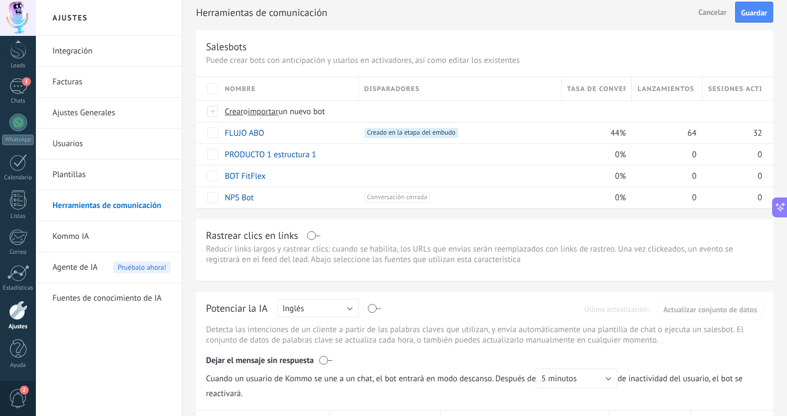
scroll to position [87, 0]
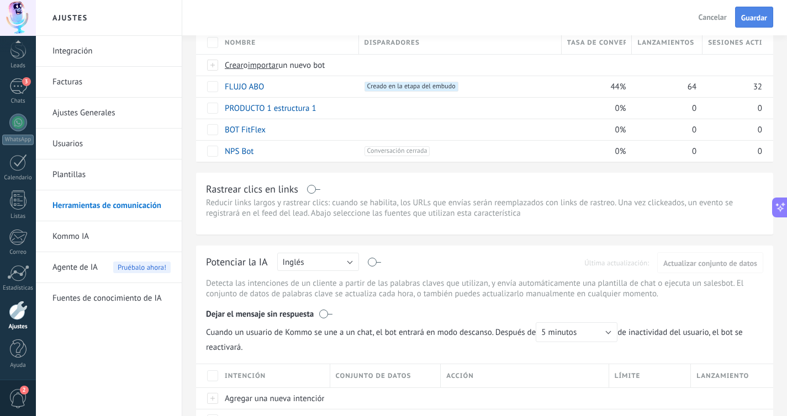
click at [759, 20] on span "Guardar" at bounding box center [754, 18] width 26 height 8
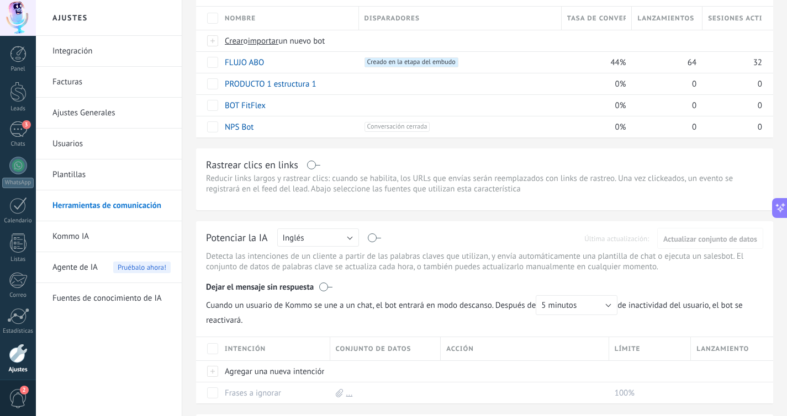
scroll to position [121, 0]
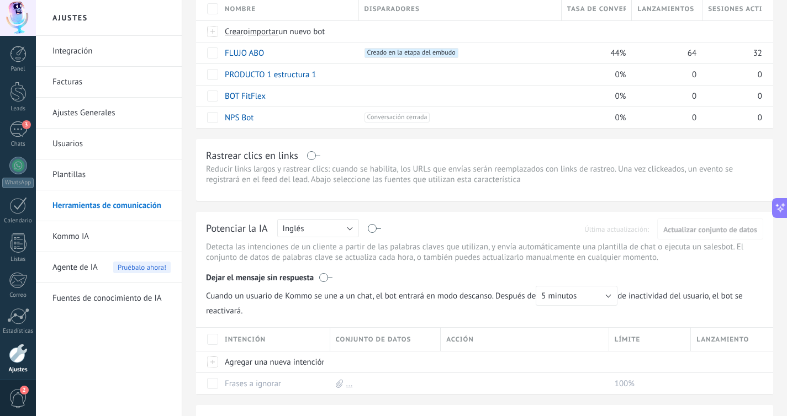
click at [105, 139] on link "Usuarios" at bounding box center [111, 144] width 118 height 31
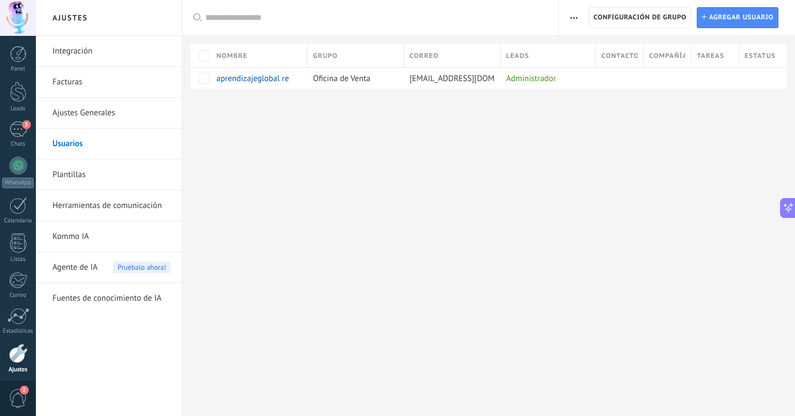
click at [120, 179] on link "Plantillas" at bounding box center [111, 175] width 118 height 31
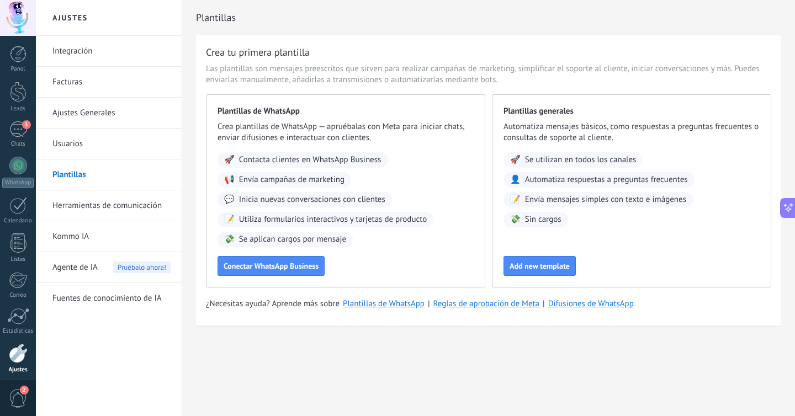
click at [96, 213] on link "Herramientas de comunicación" at bounding box center [111, 206] width 118 height 31
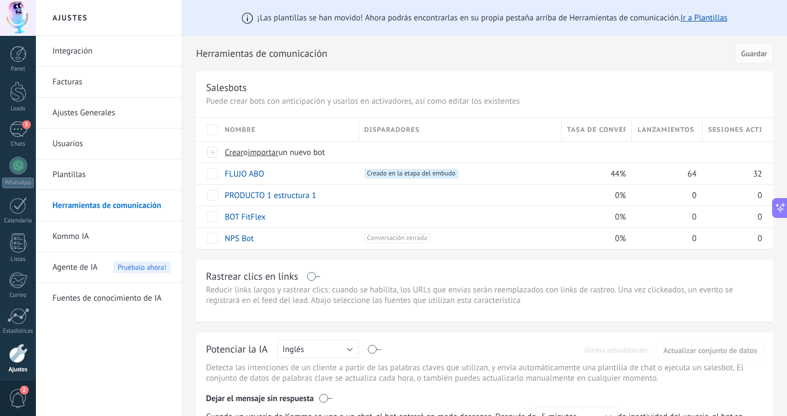
click at [97, 233] on link "Kommo IA" at bounding box center [111, 236] width 118 height 31
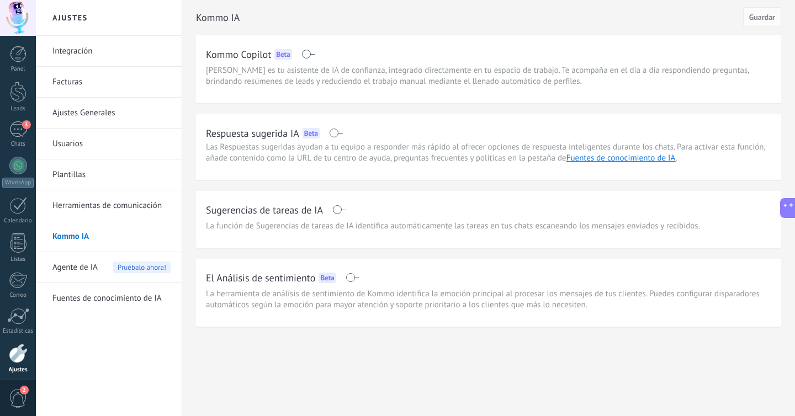
click at [93, 265] on span "Agente de IA" at bounding box center [74, 267] width 45 height 31
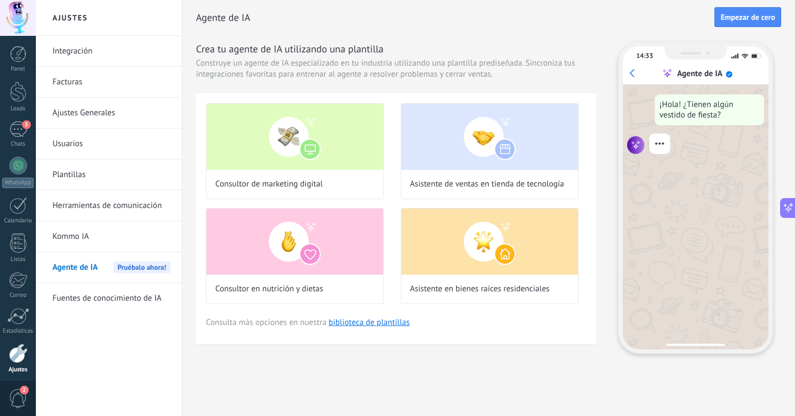
click at [97, 300] on link "Fuentes de conocimiento de IA" at bounding box center [111, 298] width 118 height 31
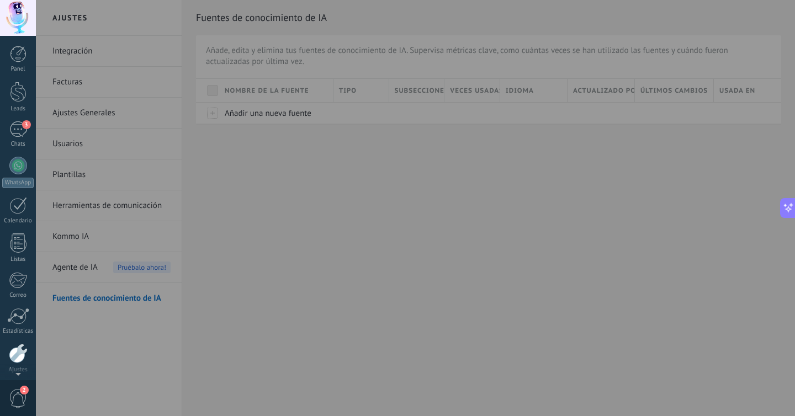
click at [252, 182] on div at bounding box center [433, 208] width 795 height 416
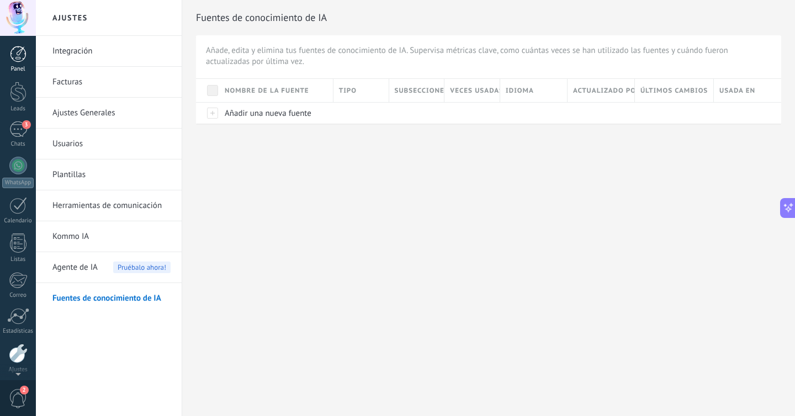
click at [21, 57] on div at bounding box center [18, 54] width 17 height 17
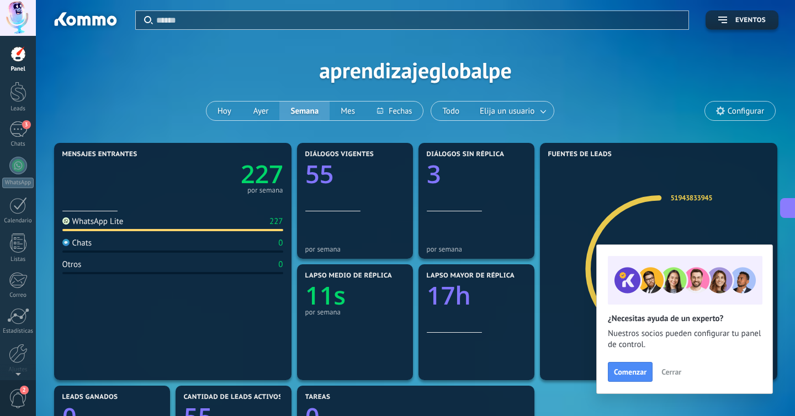
click at [728, 109] on span "Configurar" at bounding box center [746, 111] width 36 height 9
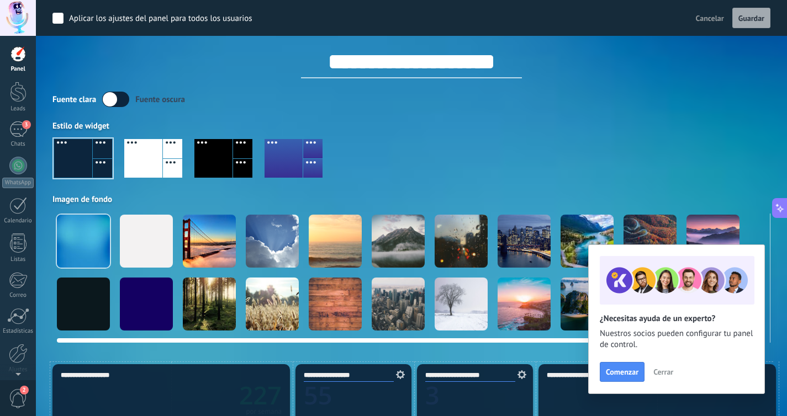
scroll to position [21, 0]
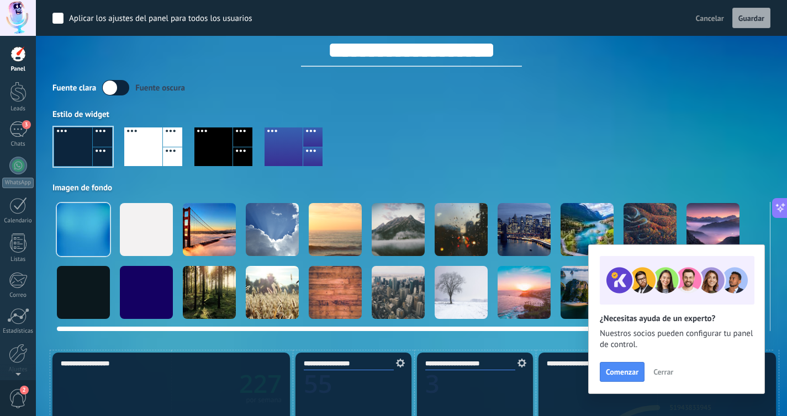
click at [150, 221] on div at bounding box center [146, 229] width 53 height 53
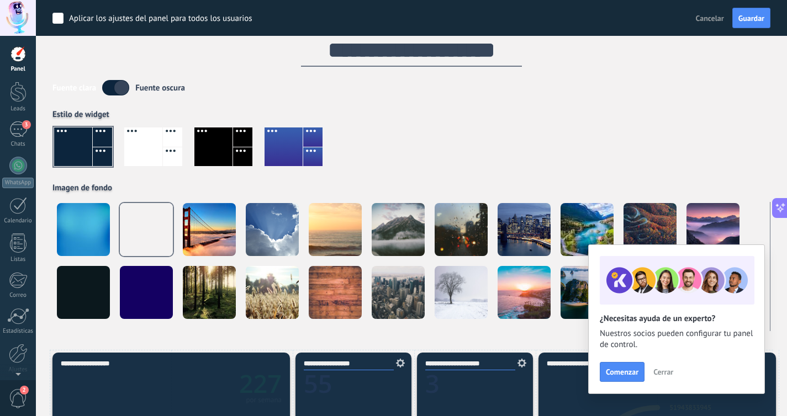
click at [663, 371] on span "Cerrar" at bounding box center [663, 372] width 20 height 8
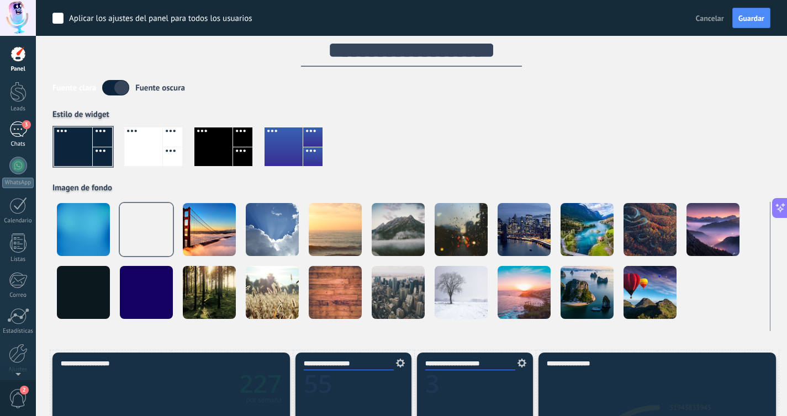
click at [15, 124] on div "3" at bounding box center [18, 129] width 18 height 16
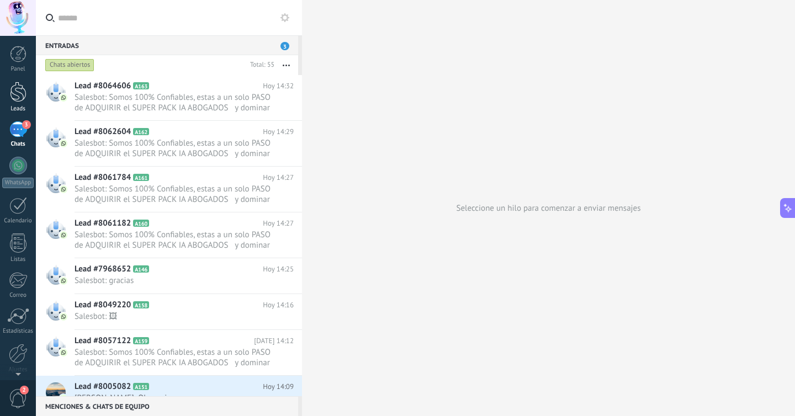
click at [15, 97] on div at bounding box center [18, 92] width 17 height 20
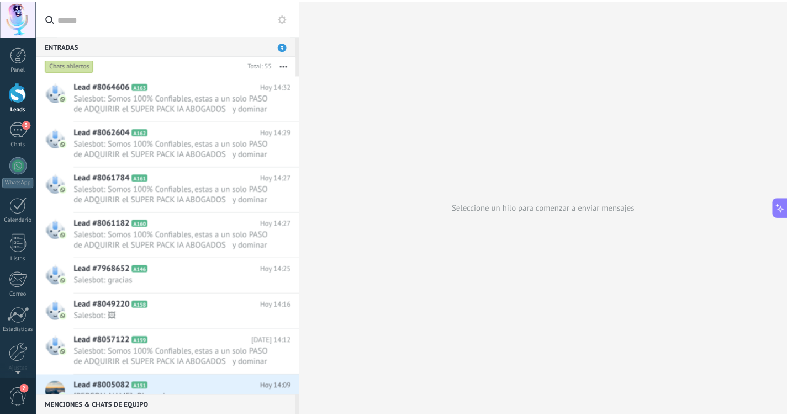
scroll to position [378, 0]
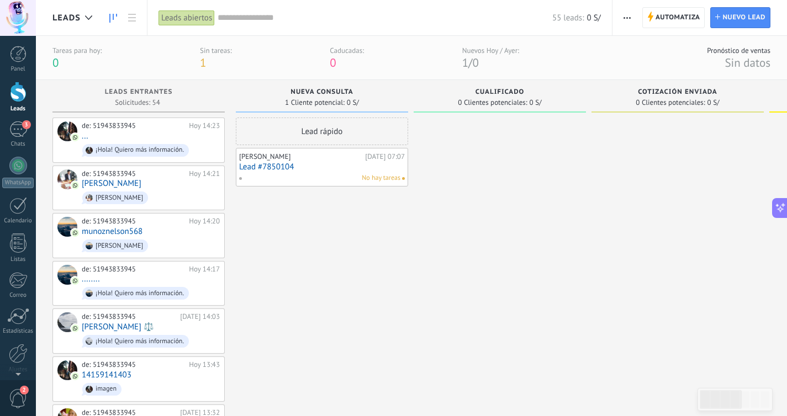
click at [23, 87] on div at bounding box center [18, 92] width 17 height 20
click at [16, 124] on div "3" at bounding box center [18, 129] width 18 height 16
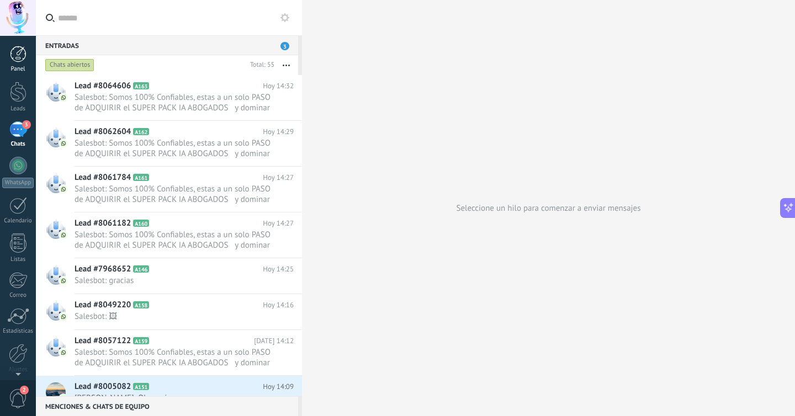
click at [14, 56] on div at bounding box center [18, 54] width 17 height 17
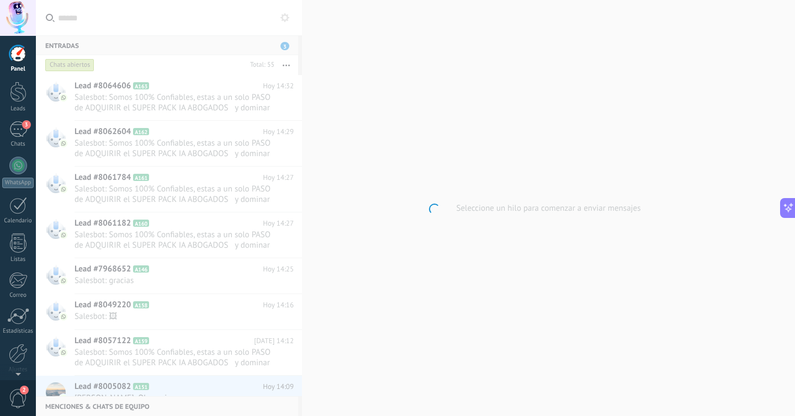
scroll to position [378, 0]
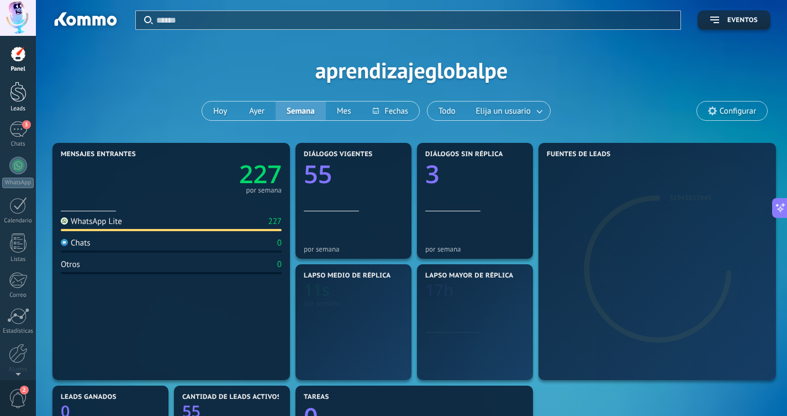
click at [17, 101] on div at bounding box center [18, 92] width 17 height 20
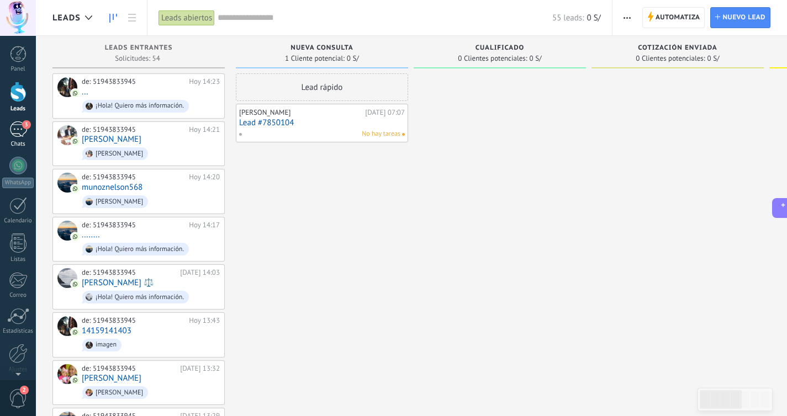
click at [19, 138] on link "3 Chats" at bounding box center [18, 134] width 36 height 27
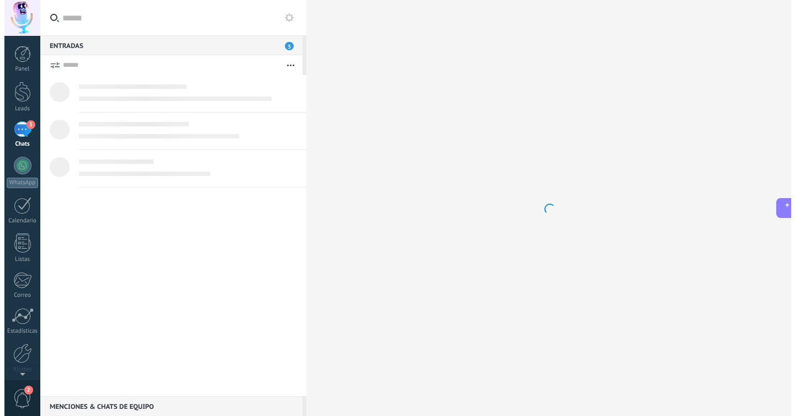
scroll to position [353, 0]
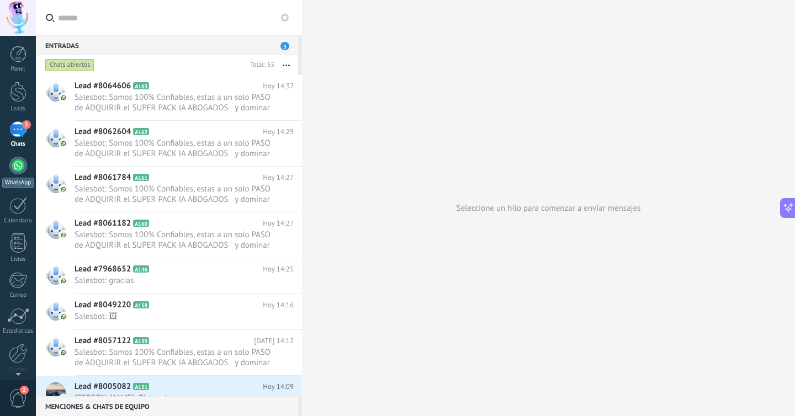
click at [22, 167] on div at bounding box center [18, 166] width 18 height 18
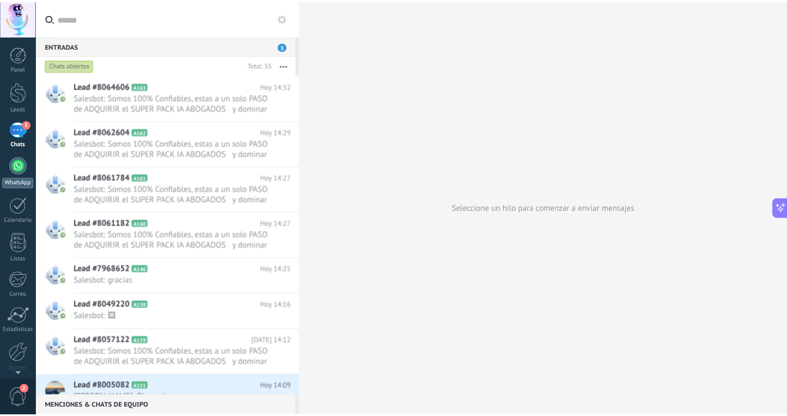
scroll to position [378, 0]
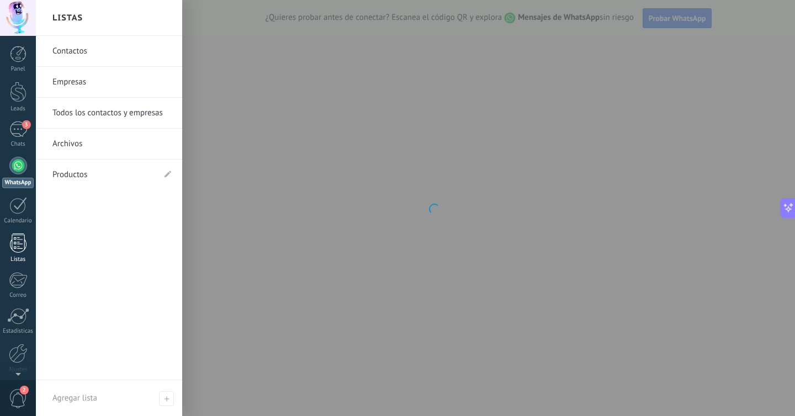
click at [19, 241] on div at bounding box center [18, 243] width 17 height 19
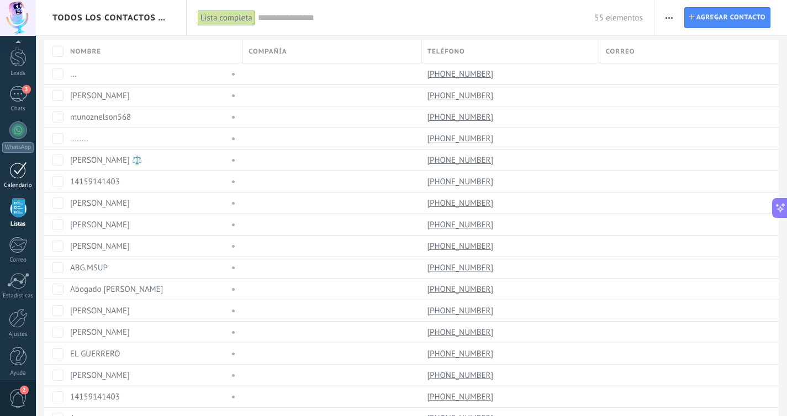
scroll to position [43, 0]
click at [11, 88] on div "3" at bounding box center [18, 86] width 18 height 16
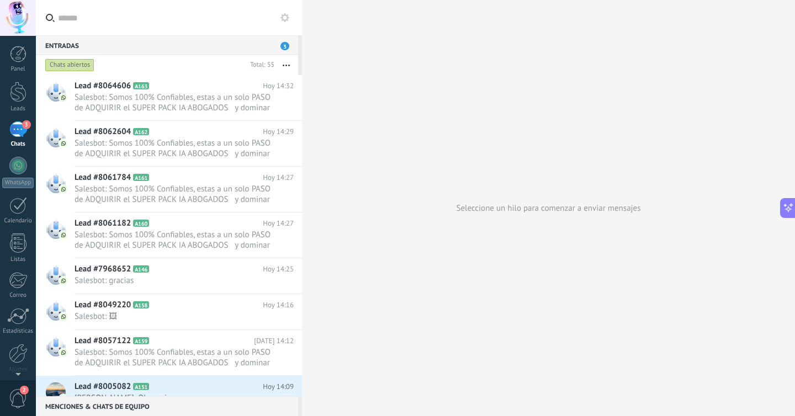
click at [285, 17] on icon at bounding box center [285, 17] width 9 height 9
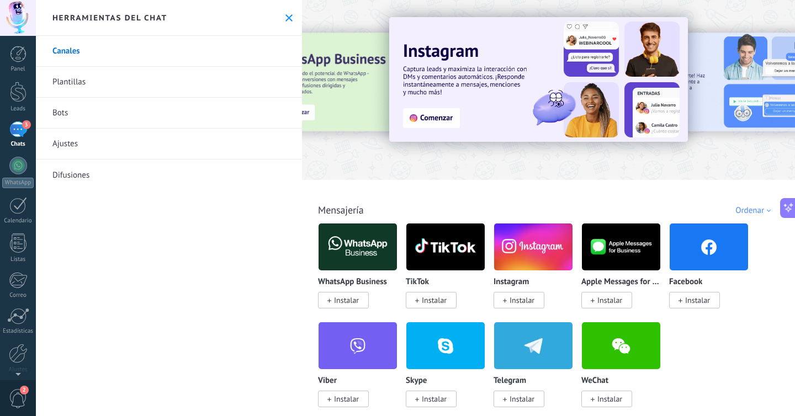
click at [182, 80] on link "Plantillas" at bounding box center [169, 82] width 266 height 31
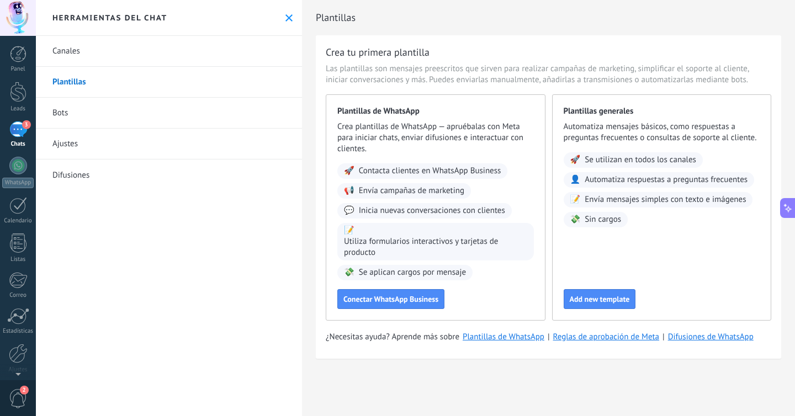
click at [94, 123] on link "Bots" at bounding box center [169, 113] width 266 height 31
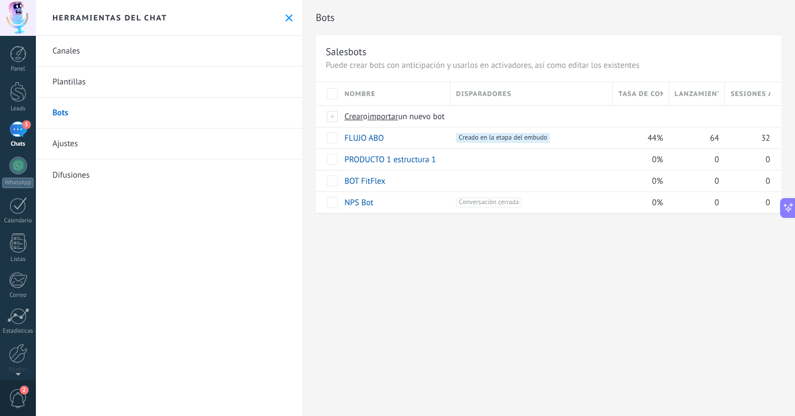
click at [73, 140] on link "Ajustes" at bounding box center [169, 144] width 266 height 31
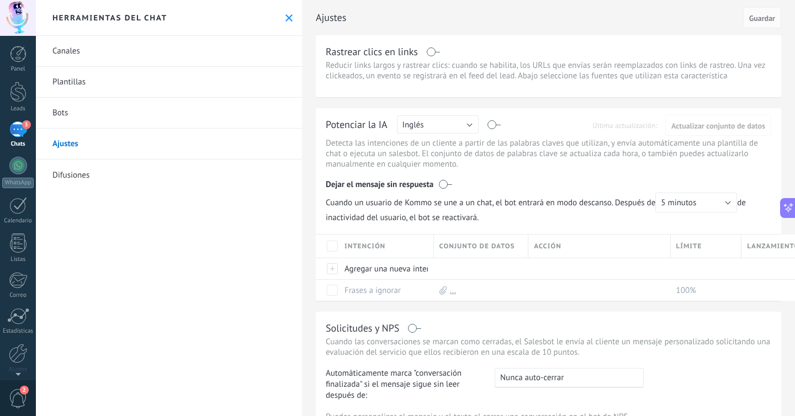
click at [174, 180] on link "Difusiones" at bounding box center [169, 175] width 266 height 31
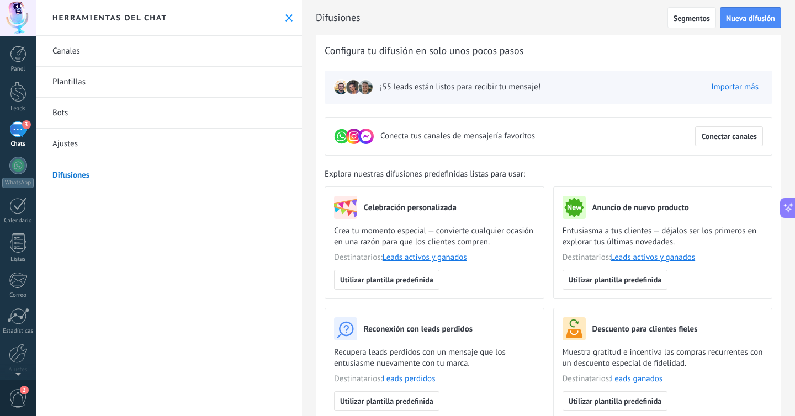
click at [87, 113] on link "Bots" at bounding box center [169, 113] width 266 height 31
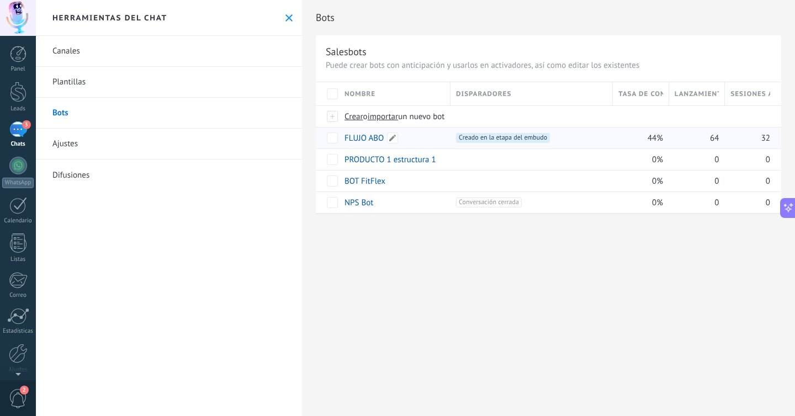
click at [363, 138] on link "FLUJO ABO" at bounding box center [364, 138] width 39 height 10
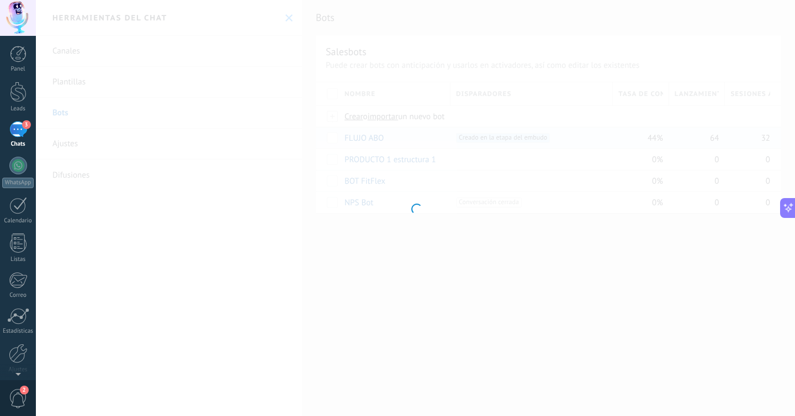
type input "*********"
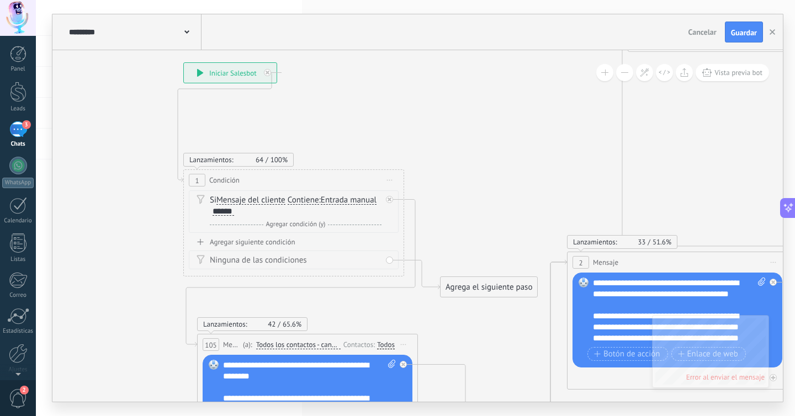
click at [187, 36] on span at bounding box center [186, 31] width 5 height 10
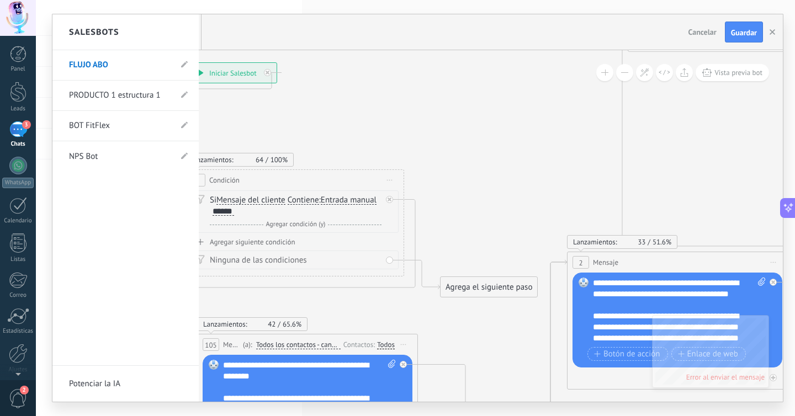
click at [348, 98] on div at bounding box center [417, 208] width 731 height 388
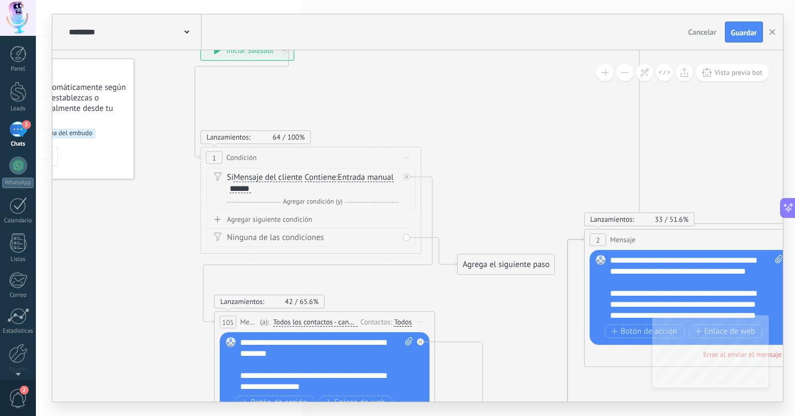
drag, startPoint x: 412, startPoint y: 99, endPoint x: 482, endPoint y: 169, distance: 98.4
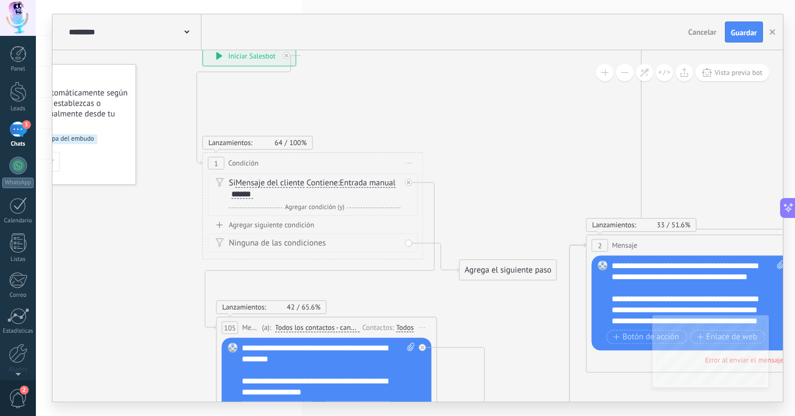
click at [623, 75] on button at bounding box center [624, 72] width 17 height 17
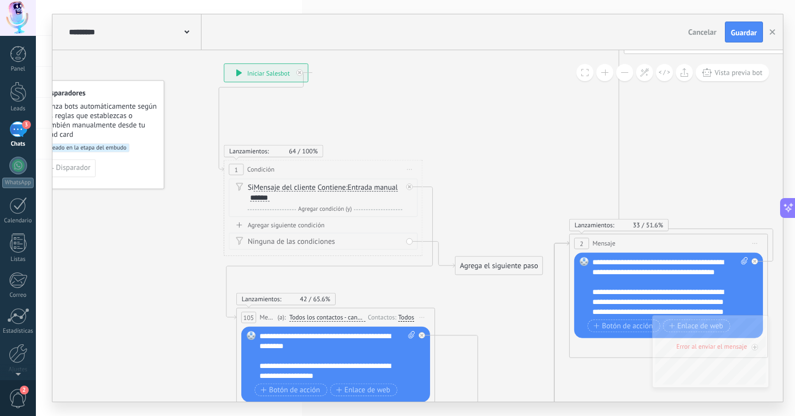
click at [623, 75] on button at bounding box center [624, 72] width 17 height 17
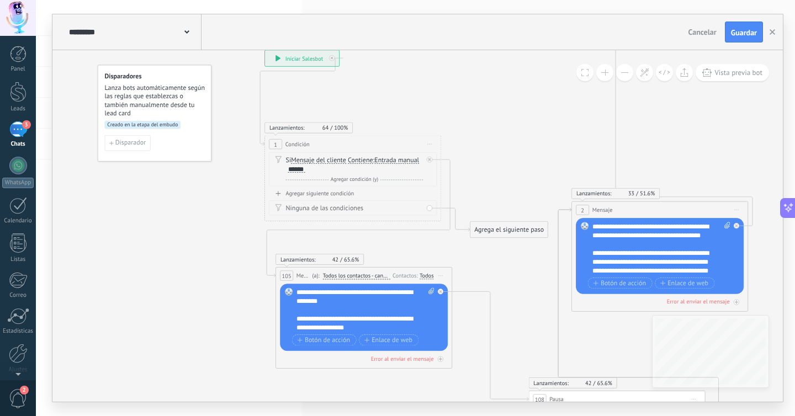
drag, startPoint x: 518, startPoint y: 136, endPoint x: 540, endPoint y: 107, distance: 37.1
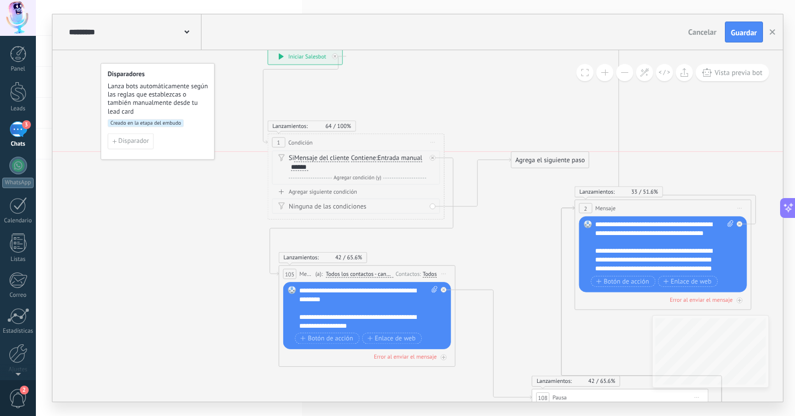
drag, startPoint x: 503, startPoint y: 226, endPoint x: 541, endPoint y: 158, distance: 77.4
click at [541, 158] on div "Agrega el siguiente paso" at bounding box center [549, 160] width 77 height 14
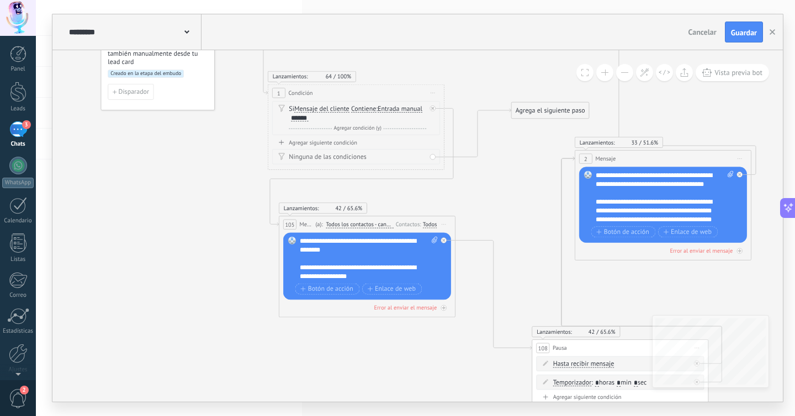
drag, startPoint x: 515, startPoint y: 257, endPoint x: 513, endPoint y: 200, distance: 56.9
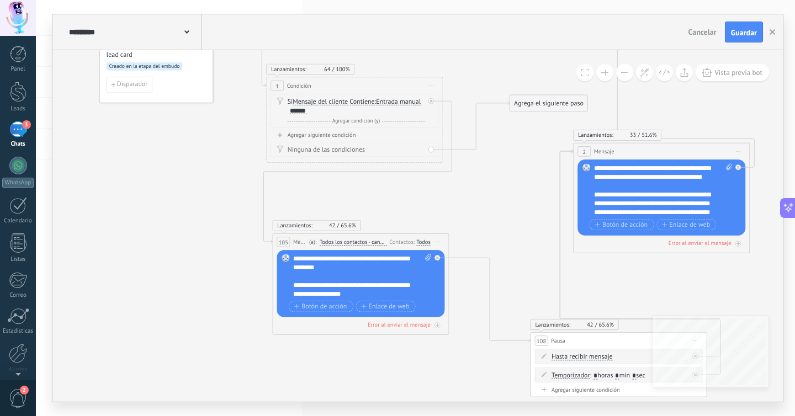
drag, startPoint x: 404, startPoint y: 212, endPoint x: 399, endPoint y: 237, distance: 25.3
click at [399, 237] on div "105 Mensaje ******* (a): Todos los contactos - canales seleccionados Todos los …" at bounding box center [361, 242] width 176 height 17
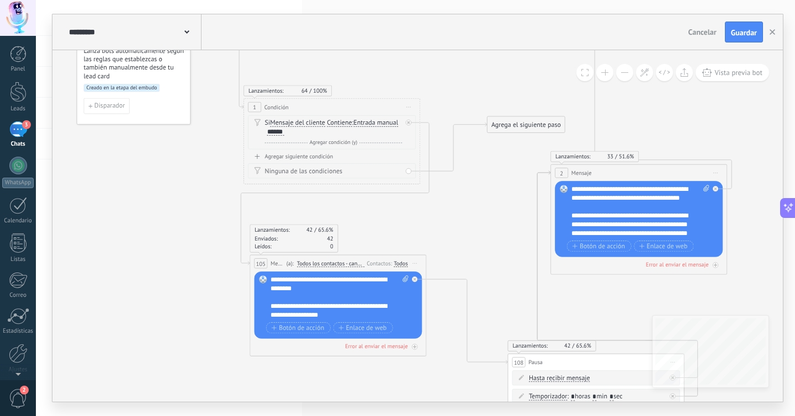
drag, startPoint x: 494, startPoint y: 169, endPoint x: 476, endPoint y: 187, distance: 25.8
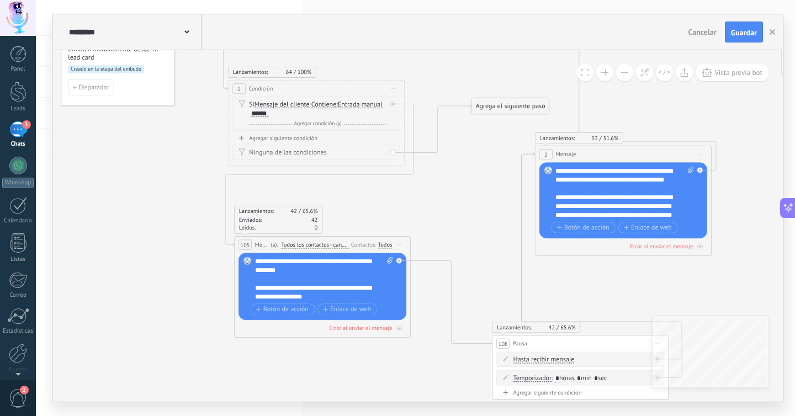
drag, startPoint x: 472, startPoint y: 174, endPoint x: 457, endPoint y: 161, distance: 19.9
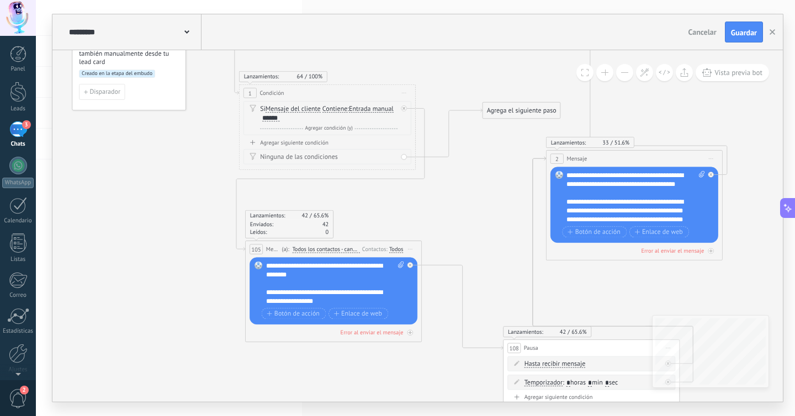
click at [743, 30] on span "Guardar" at bounding box center [744, 33] width 26 height 8
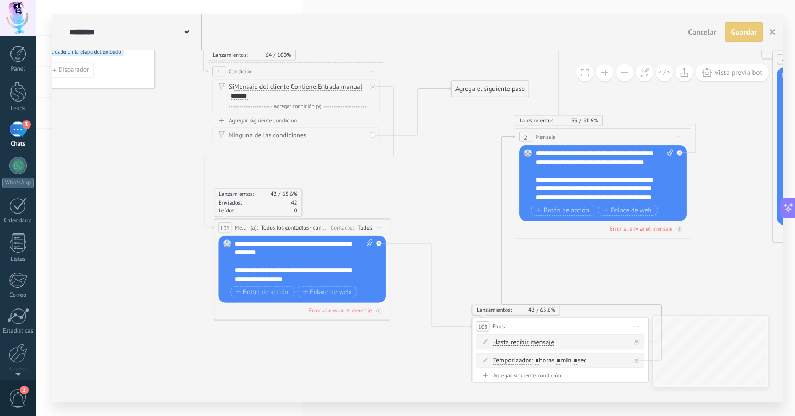
drag, startPoint x: 499, startPoint y: 246, endPoint x: 437, endPoint y: 213, distance: 70.2
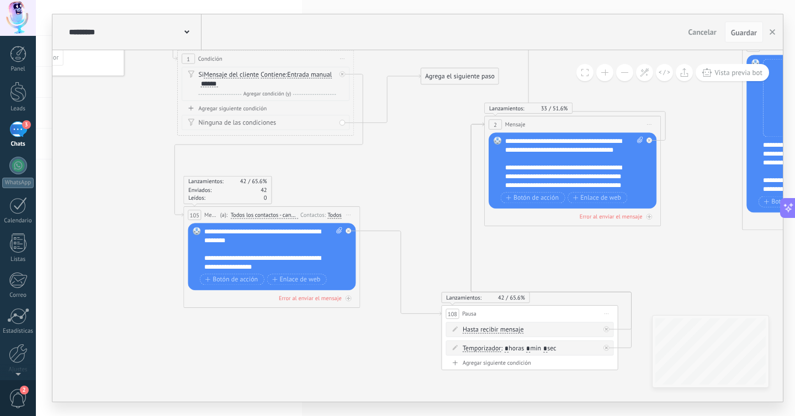
click at [628, 73] on button at bounding box center [624, 72] width 17 height 17
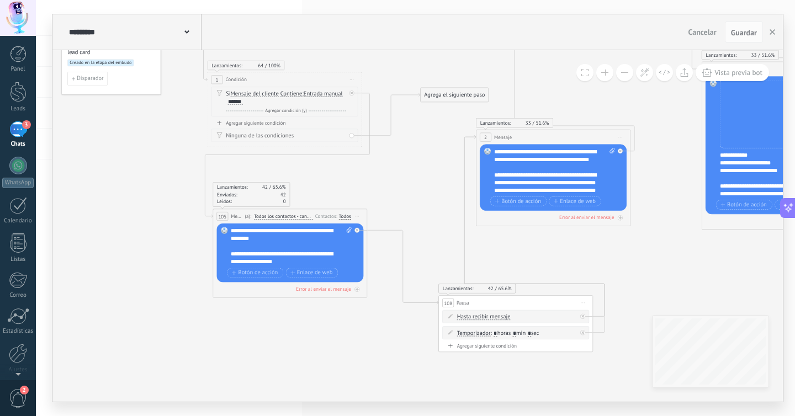
click at [628, 73] on button at bounding box center [624, 72] width 17 height 17
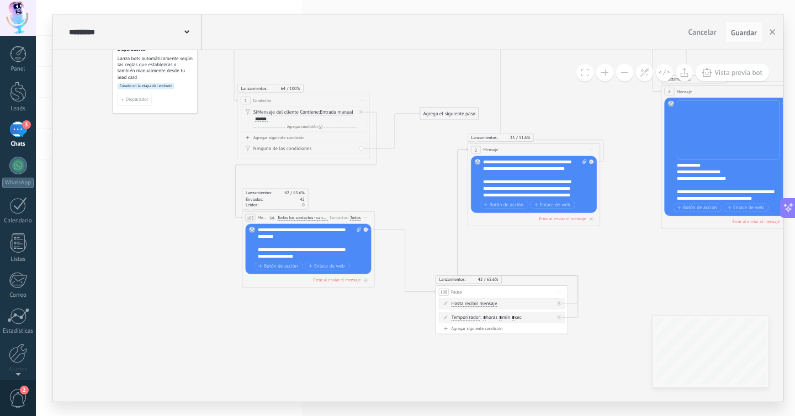
click at [628, 73] on button at bounding box center [624, 72] width 17 height 17
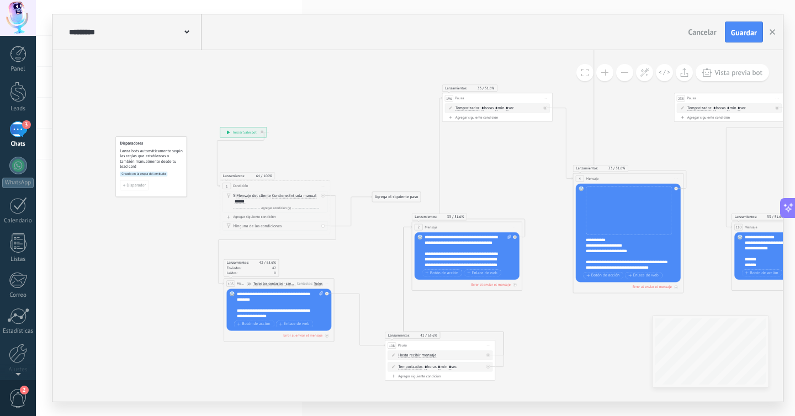
drag, startPoint x: 671, startPoint y: 287, endPoint x: 623, endPoint y: 352, distance: 80.2
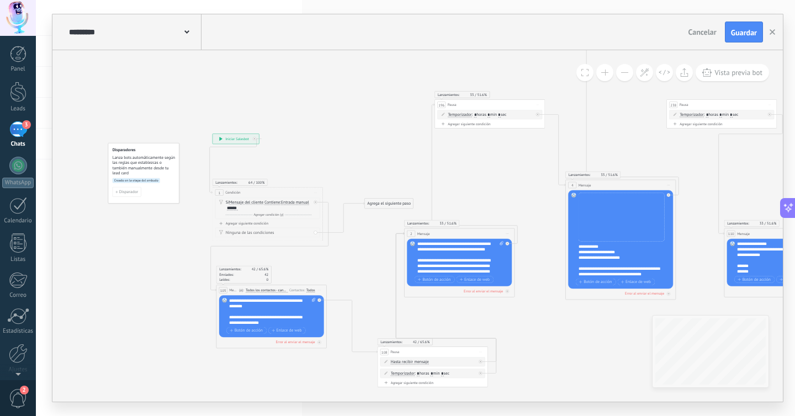
drag, startPoint x: 523, startPoint y: 161, endPoint x: 482, endPoint y: 198, distance: 56.3
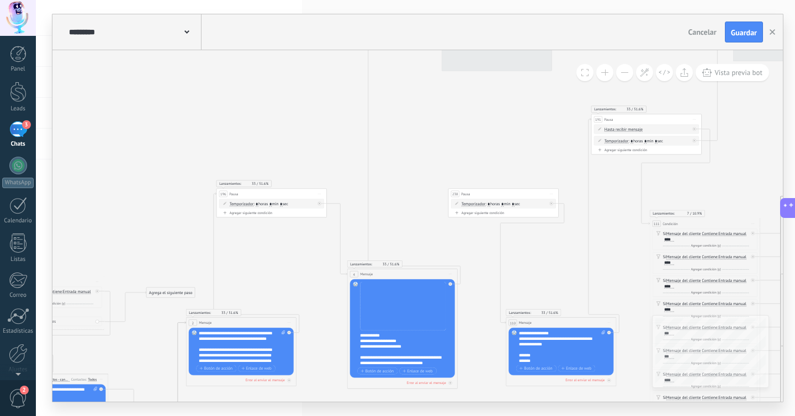
drag, startPoint x: 460, startPoint y: 164, endPoint x: 440, endPoint y: 165, distance: 19.9
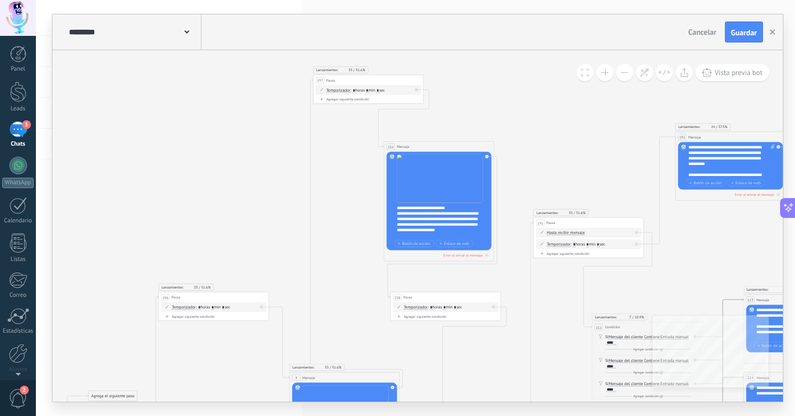
drag, startPoint x: 393, startPoint y: 119, endPoint x: 340, endPoint y: 223, distance: 116.8
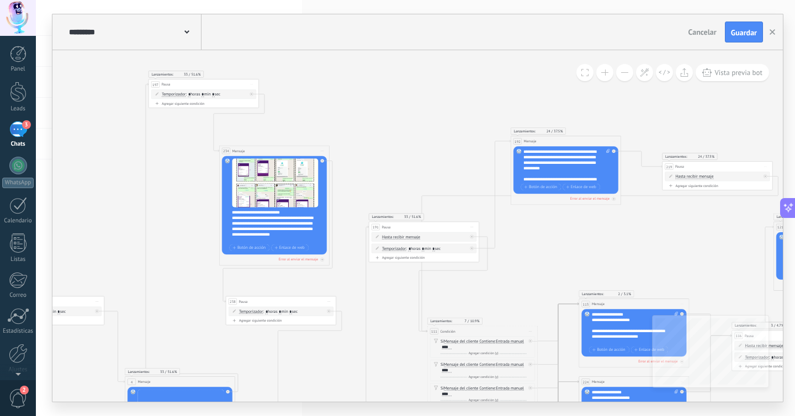
drag, startPoint x: 598, startPoint y: 107, endPoint x: 422, endPoint y: 112, distance: 175.7
click at [422, 112] on icon at bounding box center [771, 375] width 2276 height 869
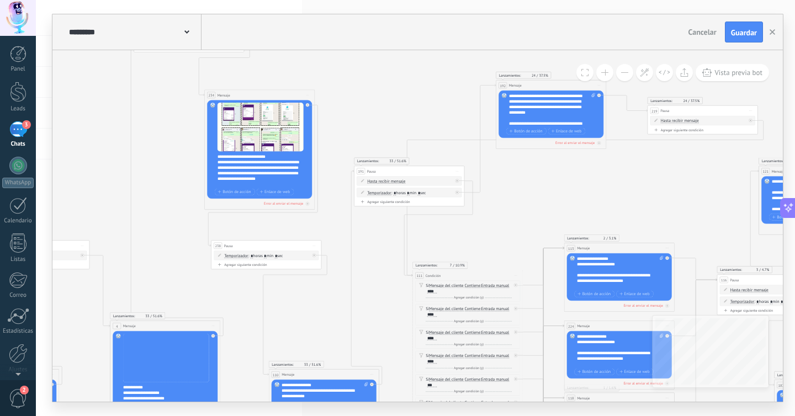
drag, startPoint x: 427, startPoint y: 154, endPoint x: 427, endPoint y: 96, distance: 58.5
click at [422, 97] on icon at bounding box center [757, 319] width 2276 height 869
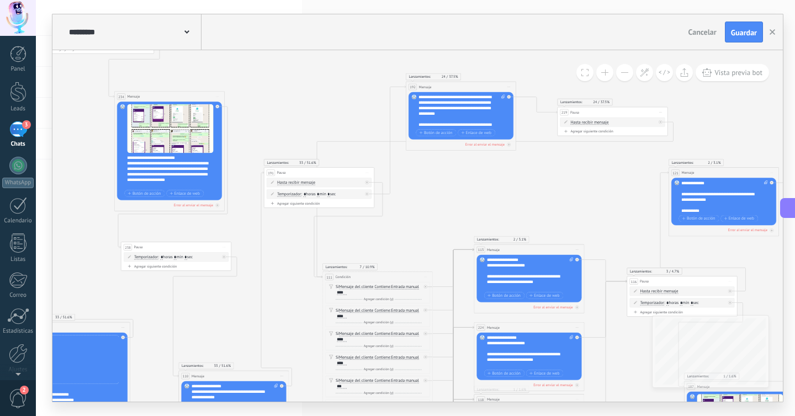
drag, startPoint x: 509, startPoint y: 213, endPoint x: 412, endPoint y: 224, distance: 97.9
click at [412, 224] on icon at bounding box center [666, 321] width 2276 height 869
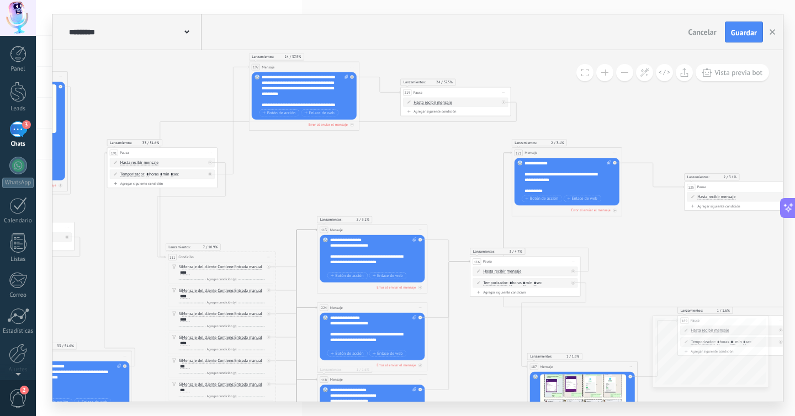
drag, startPoint x: 580, startPoint y: 192, endPoint x: 423, endPoint y: 172, distance: 158.1
click at [423, 172] on icon at bounding box center [510, 301] width 2276 height 869
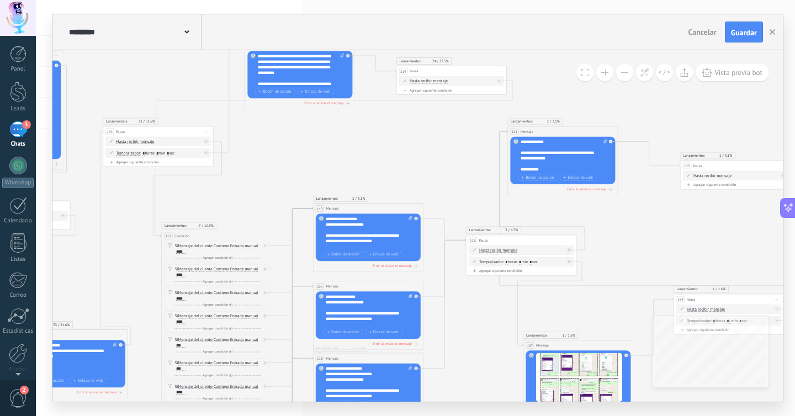
drag, startPoint x: 466, startPoint y: 198, endPoint x: 419, endPoint y: 143, distance: 72.1
click at [419, 143] on icon at bounding box center [506, 279] width 2276 height 869
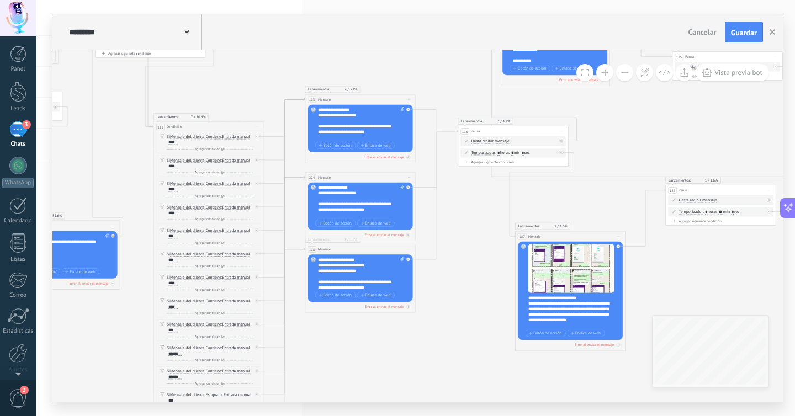
drag, startPoint x: 443, startPoint y: 297, endPoint x: 479, endPoint y: 219, distance: 85.2
click at [479, 219] on icon at bounding box center [498, 171] width 2276 height 869
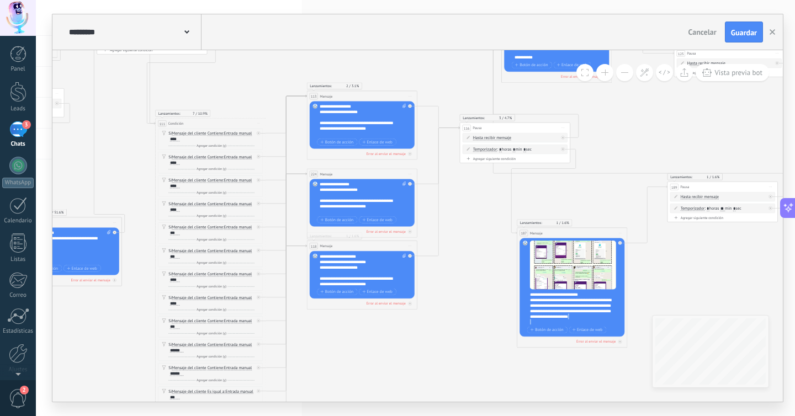
drag, startPoint x: 543, startPoint y: 322, endPoint x: 511, endPoint y: 341, distance: 36.6
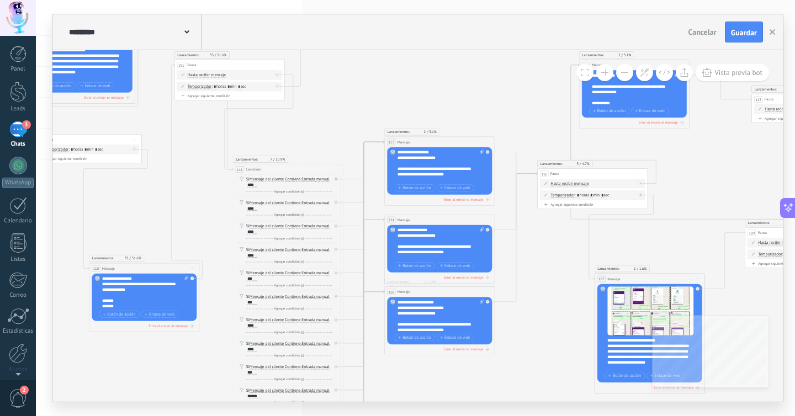
drag, startPoint x: 480, startPoint y: 315, endPoint x: 560, endPoint y: 363, distance: 93.4
click at [560, 363] on icon at bounding box center [577, 213] width 2276 height 869
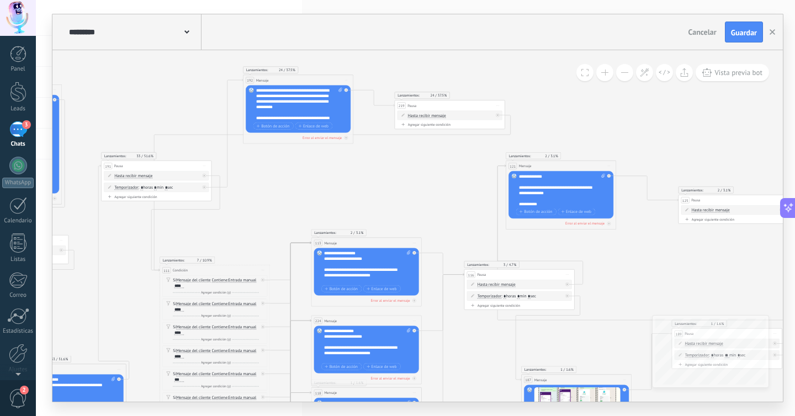
drag, startPoint x: 507, startPoint y: 114, endPoint x: 431, endPoint y: 213, distance: 124.9
click at [431, 213] on icon at bounding box center [504, 314] width 2276 height 869
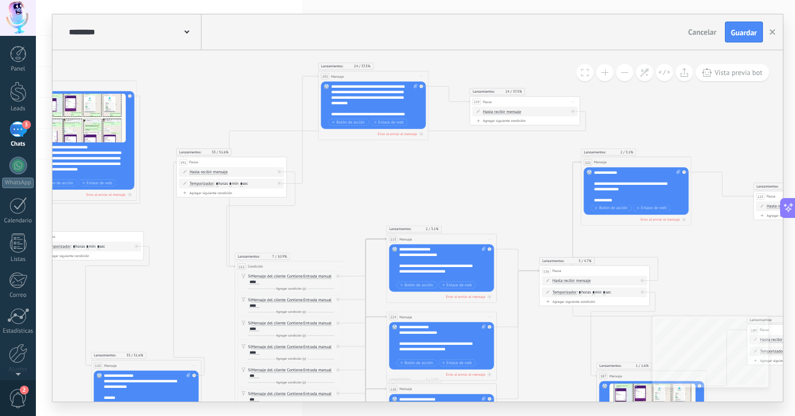
drag, startPoint x: 406, startPoint y: 178, endPoint x: 482, endPoint y: 174, distance: 75.2
click at [482, 174] on icon at bounding box center [579, 310] width 2276 height 869
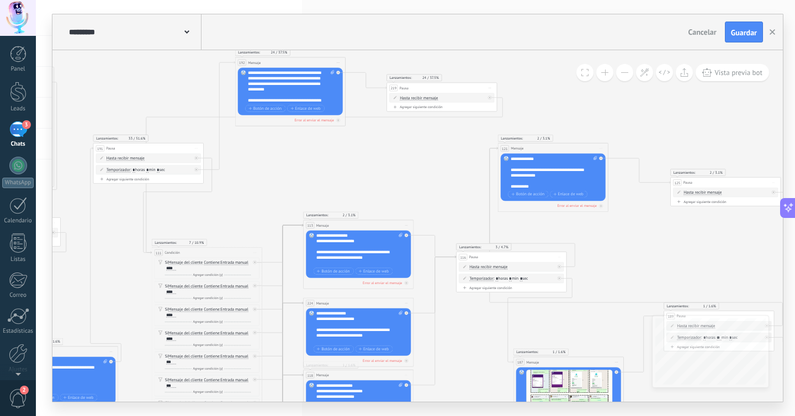
drag, startPoint x: 506, startPoint y: 179, endPoint x: 411, endPoint y: 162, distance: 96.5
click at [411, 162] on icon at bounding box center [496, 297] width 2276 height 869
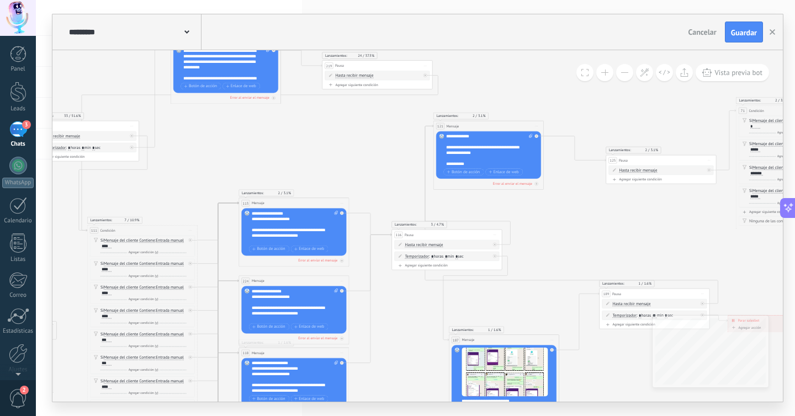
drag, startPoint x: 456, startPoint y: 183, endPoint x: 363, endPoint y: 146, distance: 99.7
click at [363, 146] on icon at bounding box center [431, 274] width 2276 height 869
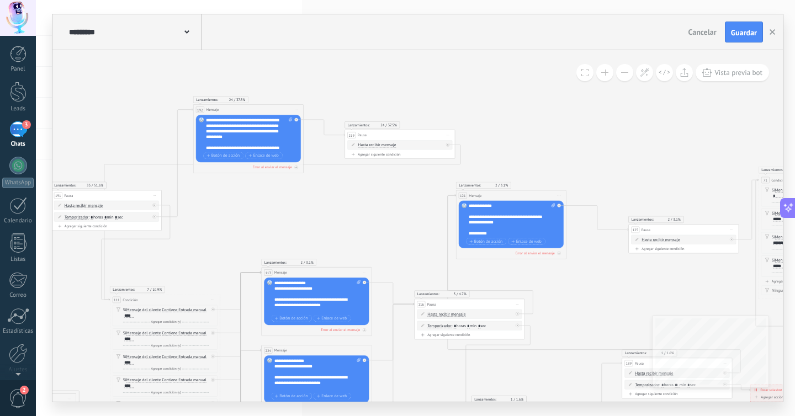
drag, startPoint x: 342, startPoint y: 137, endPoint x: 404, endPoint y: 224, distance: 106.8
click at [404, 224] on icon at bounding box center [454, 343] width 2276 height 869
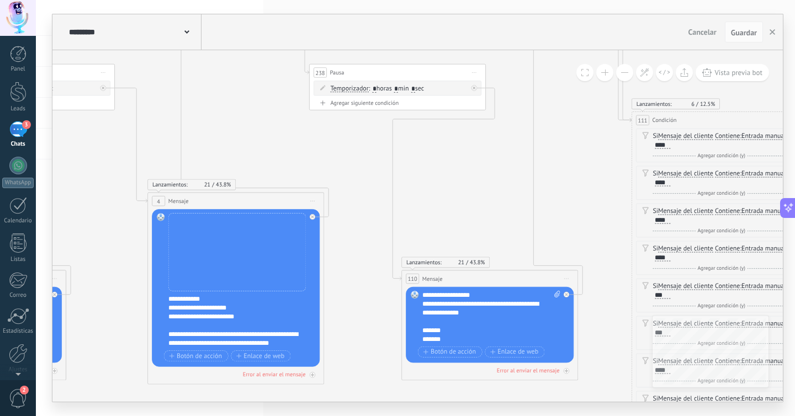
scroll to position [88, 0]
click at [243, 308] on div "**********" at bounding box center [241, 321] width 147 height 53
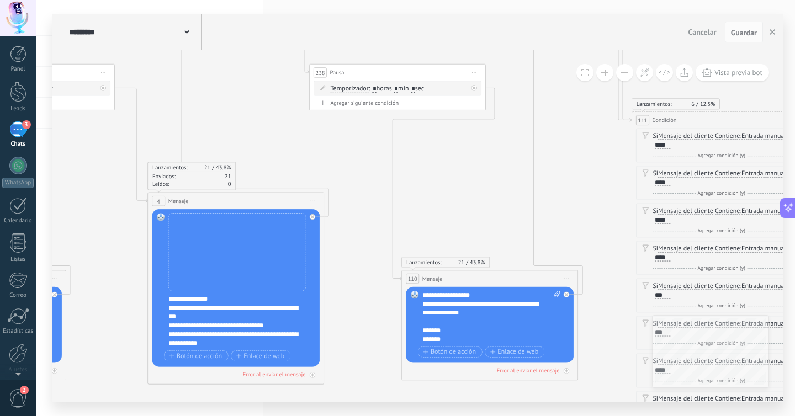
click at [251, 310] on div "**********" at bounding box center [241, 321] width 147 height 53
click at [739, 38] on button "Guardar" at bounding box center [744, 32] width 38 height 21
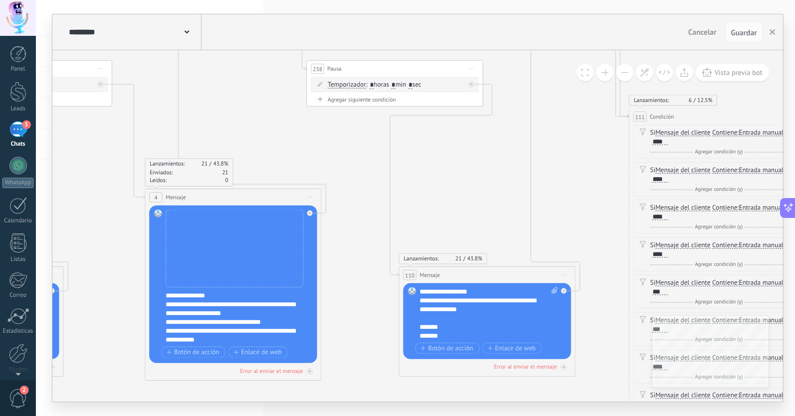
drag, startPoint x: 358, startPoint y: 288, endPoint x: 347, endPoint y: 292, distance: 12.4
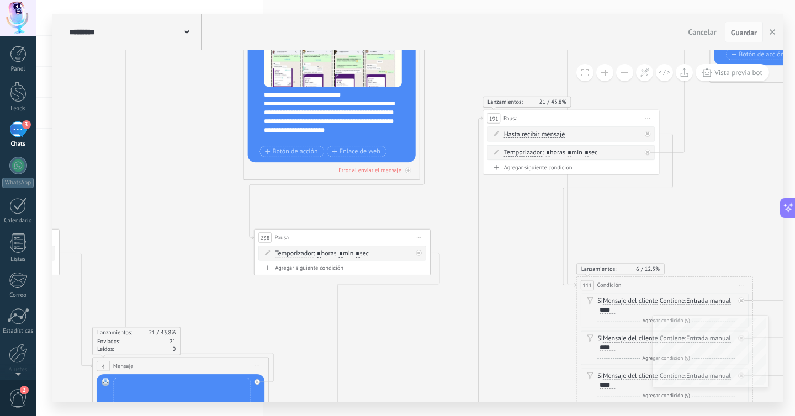
drag, startPoint x: 438, startPoint y: 218, endPoint x: 432, endPoint y: 176, distance: 42.9
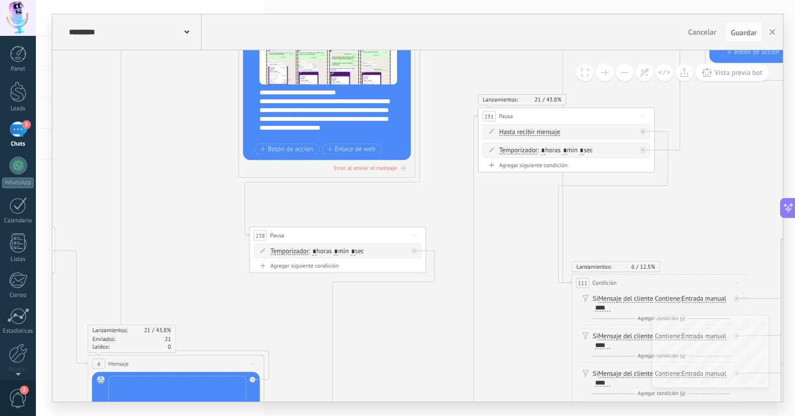
click at [634, 73] on div "Vista previa bot" at bounding box center [672, 72] width 193 height 17
click at [627, 73] on button at bounding box center [624, 72] width 17 height 17
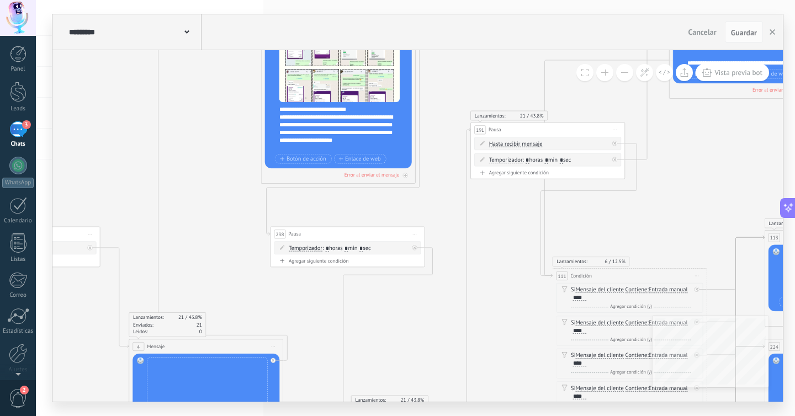
click at [627, 73] on button at bounding box center [624, 72] width 17 height 17
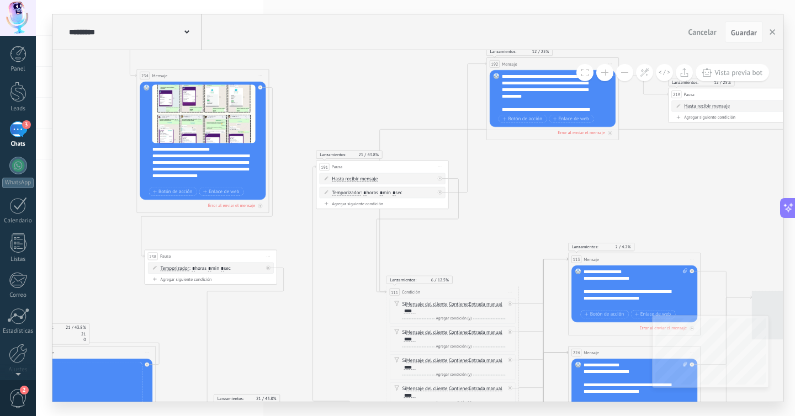
drag, startPoint x: 479, startPoint y: 222, endPoint x: 338, endPoint y: 242, distance: 141.7
click at [338, 242] on icon at bounding box center [799, 339] width 2731 height 1030
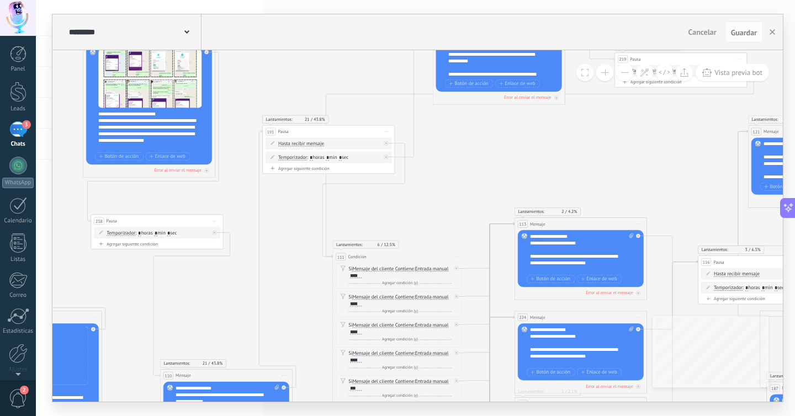
drag, startPoint x: 511, startPoint y: 226, endPoint x: 457, endPoint y: 191, distance: 64.6
click at [457, 191] on icon at bounding box center [745, 304] width 2731 height 1030
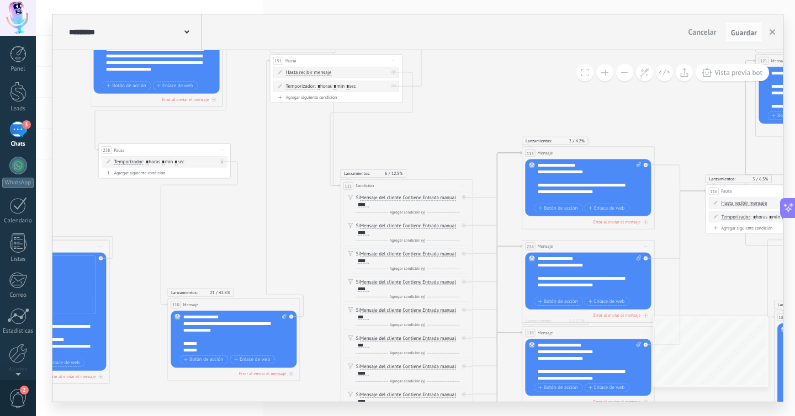
drag, startPoint x: 449, startPoint y: 177, endPoint x: 464, endPoint y: 120, distance: 58.9
click at [464, 120] on icon at bounding box center [753, 232] width 2731 height 1030
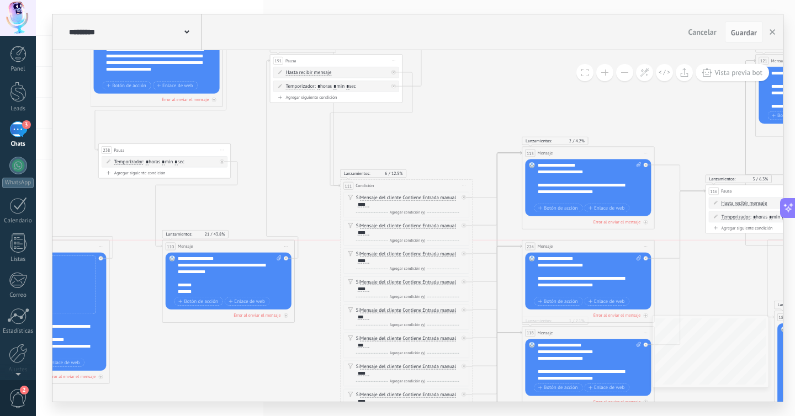
drag, startPoint x: 272, startPoint y: 274, endPoint x: 271, endPoint y: 247, distance: 26.5
click at [271, 247] on div "110 Mensaje ******* (a): Todos los contactos - canales seleccionados Todos los …" at bounding box center [228, 246] width 132 height 12
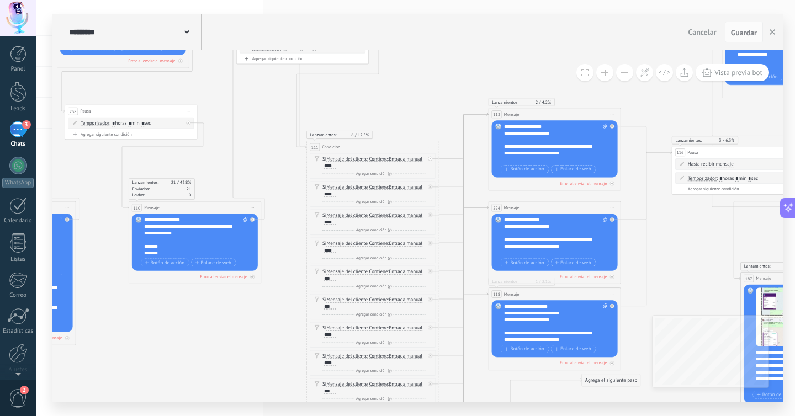
drag, startPoint x: 315, startPoint y: 252, endPoint x: 281, endPoint y: 214, distance: 51.3
click at [281, 214] on icon at bounding box center [719, 194] width 2731 height 1030
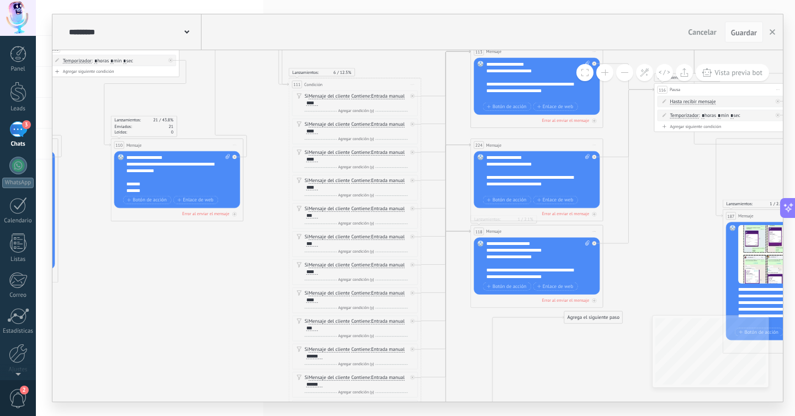
drag, startPoint x: 295, startPoint y: 267, endPoint x: 277, endPoint y: 203, distance: 67.1
click at [277, 203] on icon at bounding box center [701, 131] width 2731 height 1030
drag, startPoint x: 294, startPoint y: 292, endPoint x: 282, endPoint y: 250, distance: 43.0
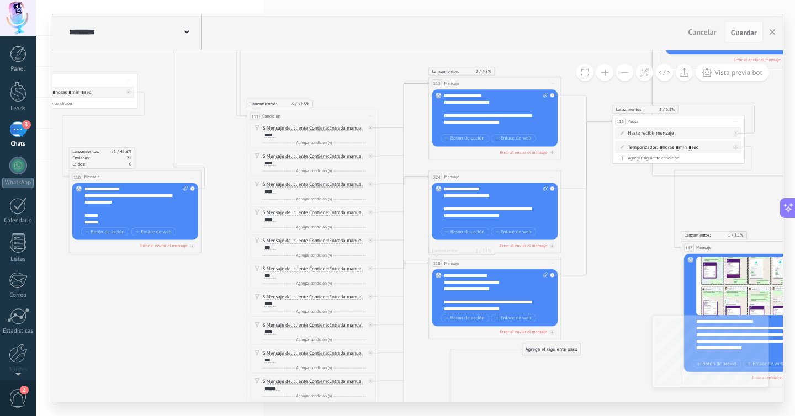
drag, startPoint x: 469, startPoint y: 342, endPoint x: 426, endPoint y: 373, distance: 52.9
click at [426, 373] on icon at bounding box center [659, 163] width 2731 height 1030
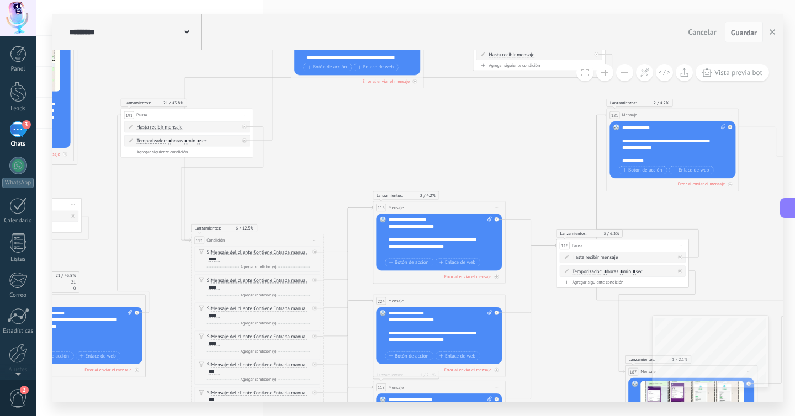
drag, startPoint x: 605, startPoint y: 199, endPoint x: 549, endPoint y: 309, distance: 123.5
click at [549, 309] on icon at bounding box center [604, 287] width 2731 height 1030
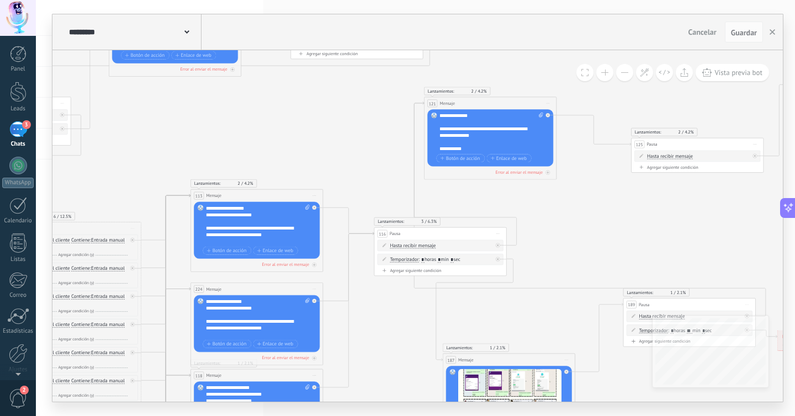
drag, startPoint x: 536, startPoint y: 148, endPoint x: 354, endPoint y: 136, distance: 182.6
click at [354, 136] on icon at bounding box center [421, 275] width 2731 height 1030
drag, startPoint x: 467, startPoint y: 232, endPoint x: 484, endPoint y: 217, distance: 22.7
click at [484, 217] on div "116 Pausa ***** Iniciar vista previa aquí Cambiar nombre Duplicar [GEOGRAPHIC_D…" at bounding box center [458, 219] width 132 height 12
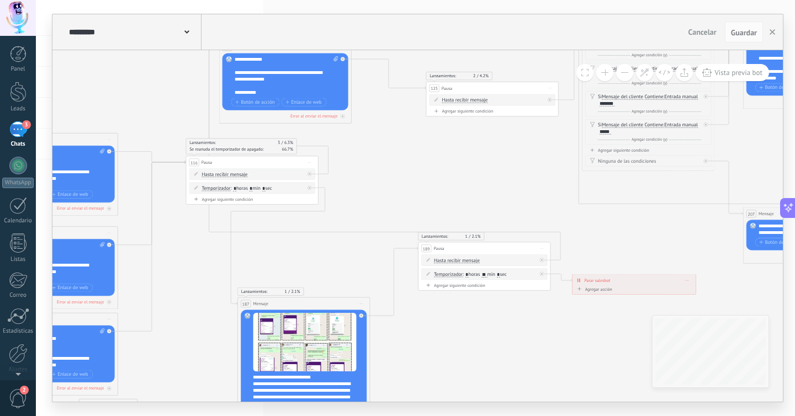
drag, startPoint x: 597, startPoint y: 237, endPoint x: 442, endPoint y: 106, distance: 203.8
click at [442, 104] on icon at bounding box center [216, 219] width 2731 height 1030
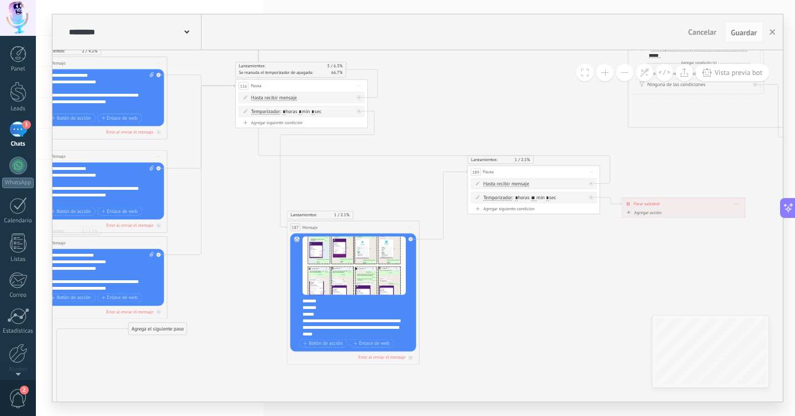
scroll to position [331, 0]
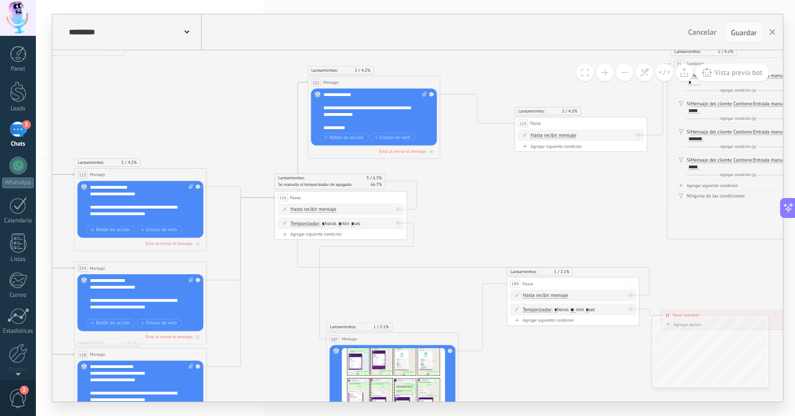
drag, startPoint x: 445, startPoint y: 128, endPoint x: 484, endPoint y: 240, distance: 118.8
click at [484, 240] on icon at bounding box center [305, 254] width 2731 height 1030
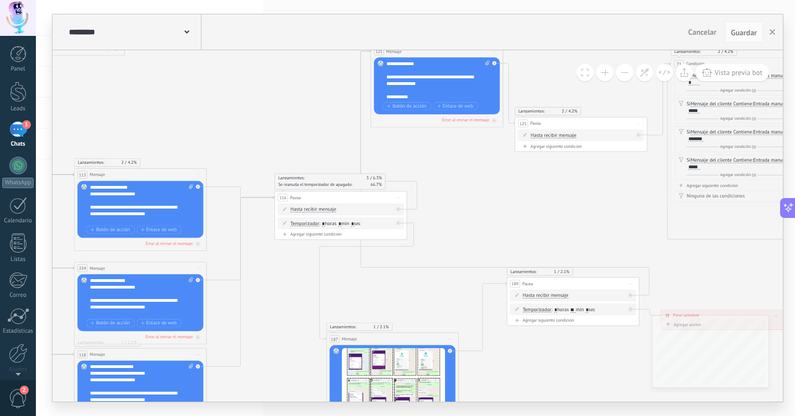
drag, startPoint x: 404, startPoint y: 69, endPoint x: 448, endPoint y: 50, distance: 47.5
click at [448, 50] on div "121 Mensaje ******* (a): Todos los contactos - canales seleccionados Todos los …" at bounding box center [437, 51] width 132 height 12
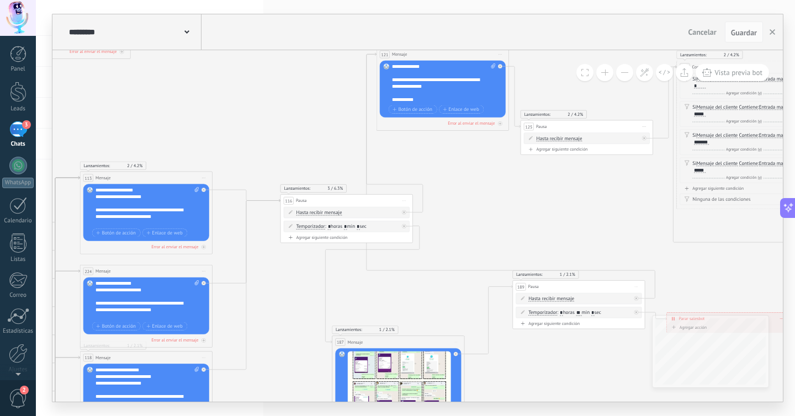
drag, startPoint x: 515, startPoint y: 194, endPoint x: 521, endPoint y: 197, distance: 6.2
click at [521, 197] on icon at bounding box center [310, 257] width 2731 height 1030
click at [377, 200] on div "116 Pausa ***** Iniciar vista previa aquí Cambiar nombre Duplicar [GEOGRAPHIC_D…" at bounding box center [348, 200] width 132 height 12
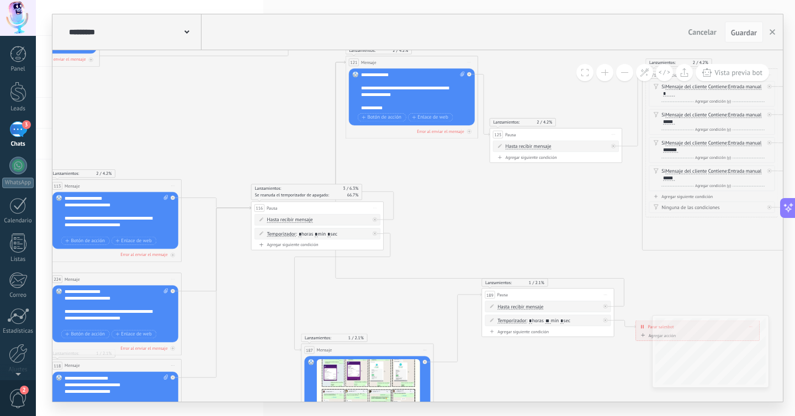
drag, startPoint x: 499, startPoint y: 193, endPoint x: 468, endPoint y: 201, distance: 31.9
click at [468, 201] on icon at bounding box center [279, 265] width 2731 height 1030
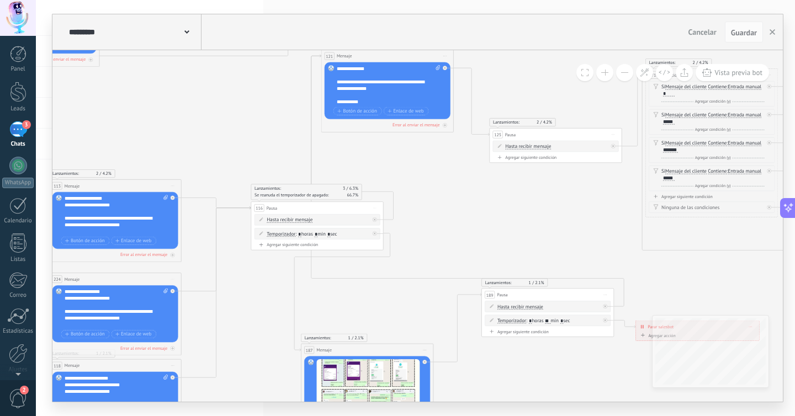
drag, startPoint x: 411, startPoint y: 65, endPoint x: 387, endPoint y: 59, distance: 25.0
click at [387, 59] on div "121 Mensaje ******* (a): Todos los contactos - canales seleccionados Todos los …" at bounding box center [387, 56] width 132 height 12
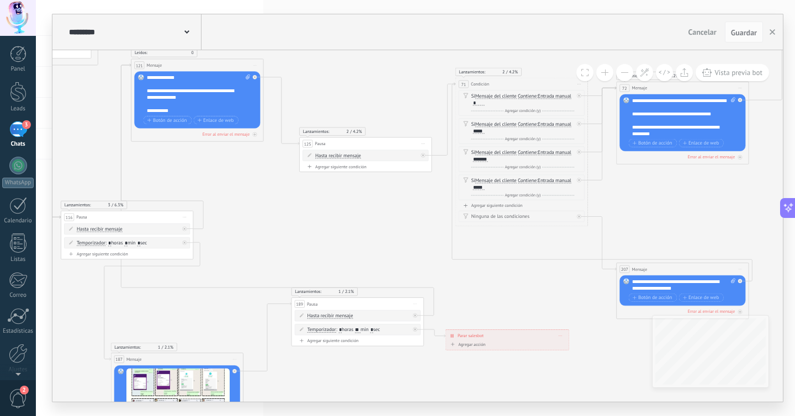
drag, startPoint x: 532, startPoint y: 220, endPoint x: 342, endPoint y: 229, distance: 190.2
click at [342, 229] on icon at bounding box center [89, 274] width 2731 height 1030
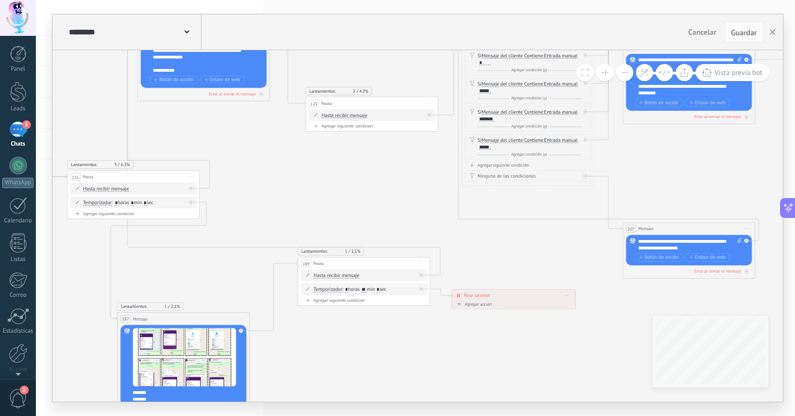
drag, startPoint x: 401, startPoint y: 216, endPoint x: 407, endPoint y: 176, distance: 40.8
click at [407, 176] on icon at bounding box center [95, 234] width 2731 height 1030
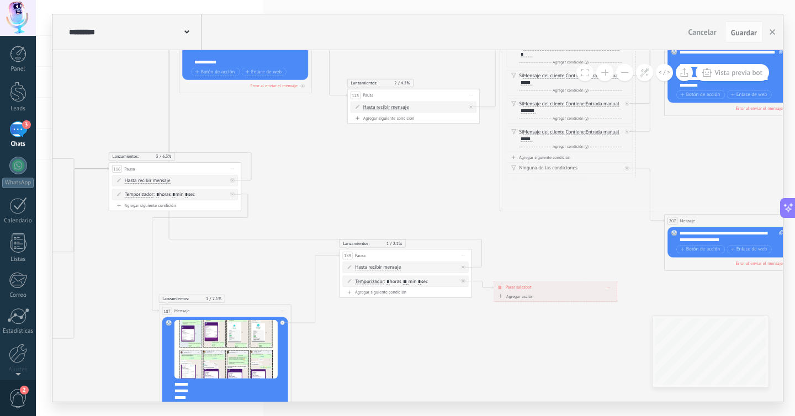
drag, startPoint x: 356, startPoint y: 194, endPoint x: 402, endPoint y: 186, distance: 47.1
click at [401, 187] on icon at bounding box center [137, 226] width 2731 height 1030
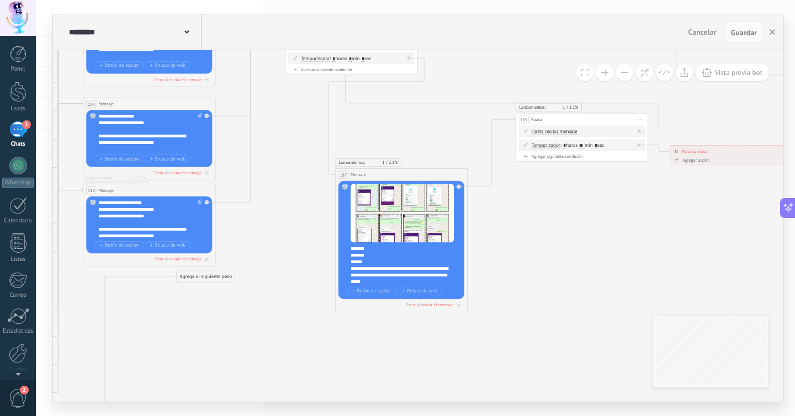
drag, startPoint x: 379, startPoint y: 359, endPoint x: 544, endPoint y: 216, distance: 218.0
click at [546, 218] on icon at bounding box center [314, 90] width 2731 height 1030
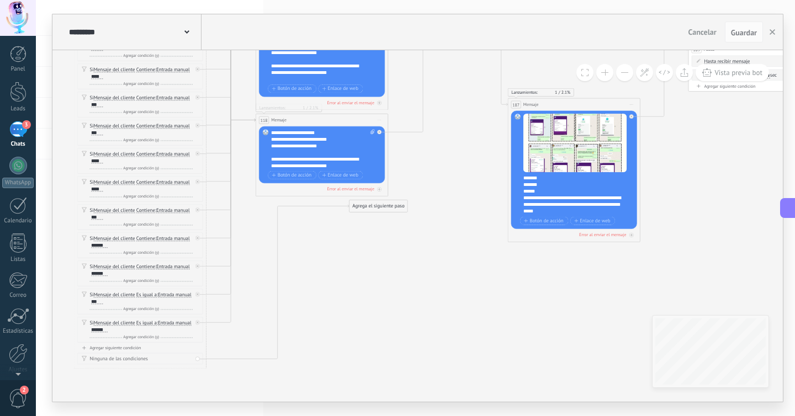
drag, startPoint x: 516, startPoint y: 303, endPoint x: 691, endPoint y: 241, distance: 186.4
click at [691, 241] on icon at bounding box center [486, 20] width 2731 height 1030
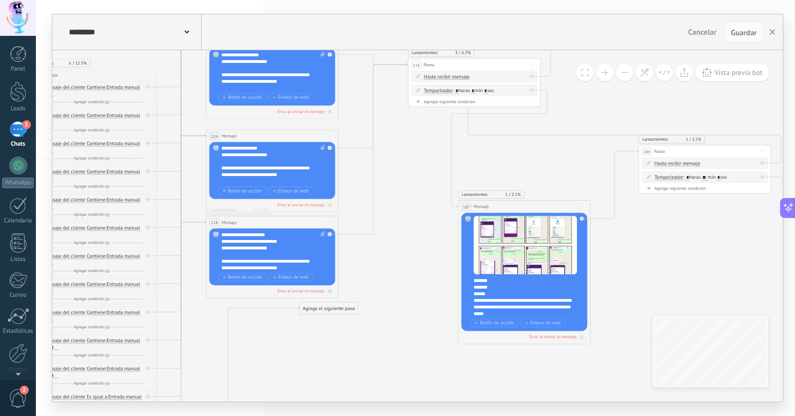
drag, startPoint x: 401, startPoint y: 299, endPoint x: 348, endPoint y: 401, distance: 115.3
click at [347, 403] on div "**********" at bounding box center [415, 208] width 759 height 416
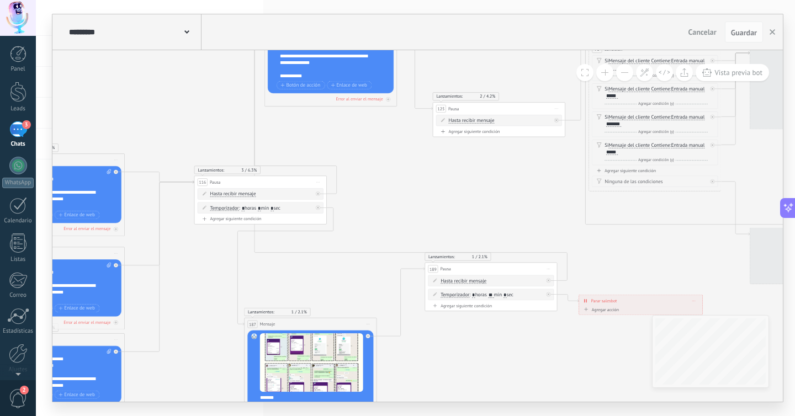
drag, startPoint x: 477, startPoint y: 368, endPoint x: 402, endPoint y: 399, distance: 81.2
click at [403, 399] on icon at bounding box center [222, 239] width 2731 height 1030
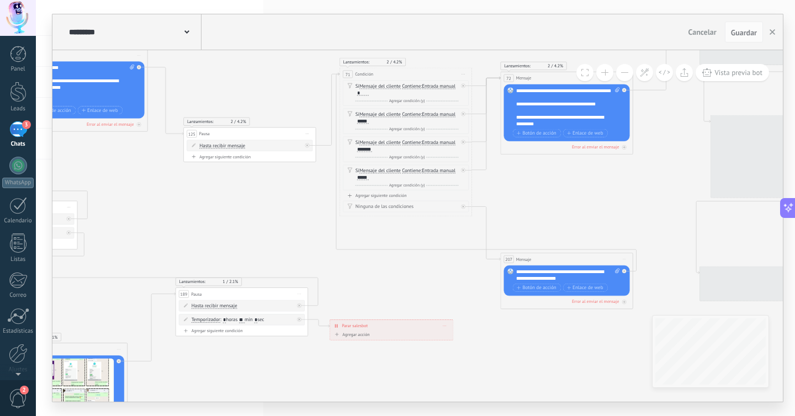
drag, startPoint x: 388, startPoint y: 239, endPoint x: 275, endPoint y: 239, distance: 113.2
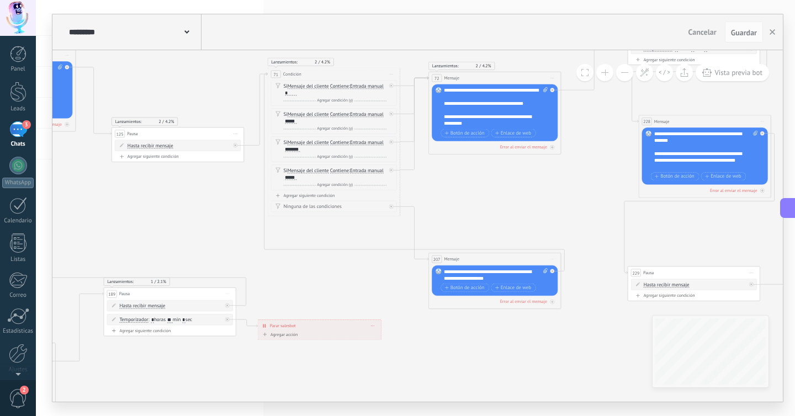
drag, startPoint x: 410, startPoint y: 270, endPoint x: 339, endPoint y: 270, distance: 70.7
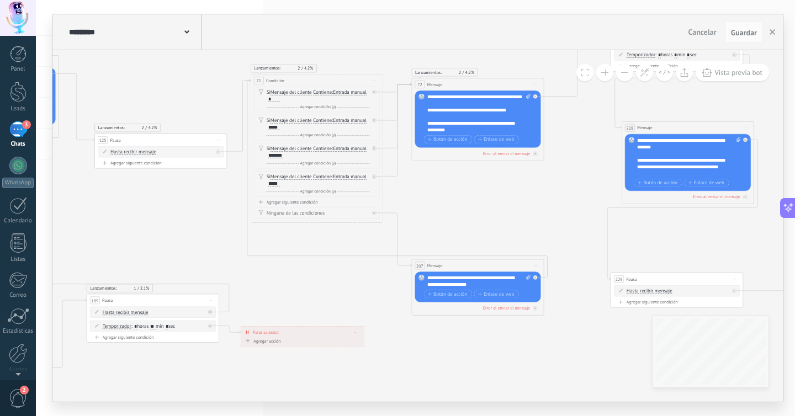
drag, startPoint x: 221, startPoint y: 213, endPoint x: 213, endPoint y: 216, distance: 8.7
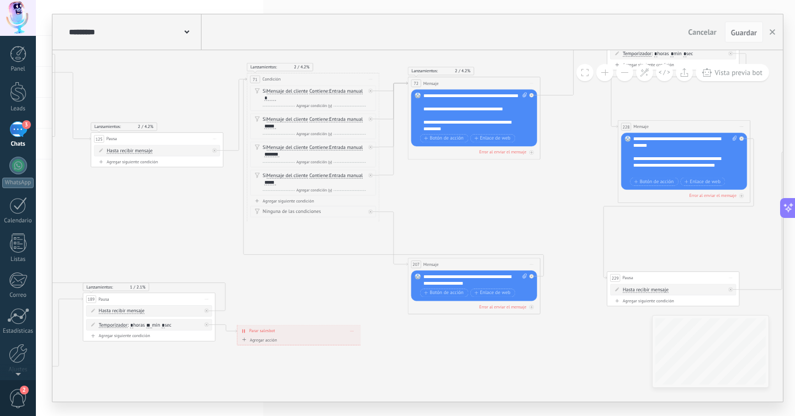
click at [606, 71] on button at bounding box center [604, 72] width 17 height 17
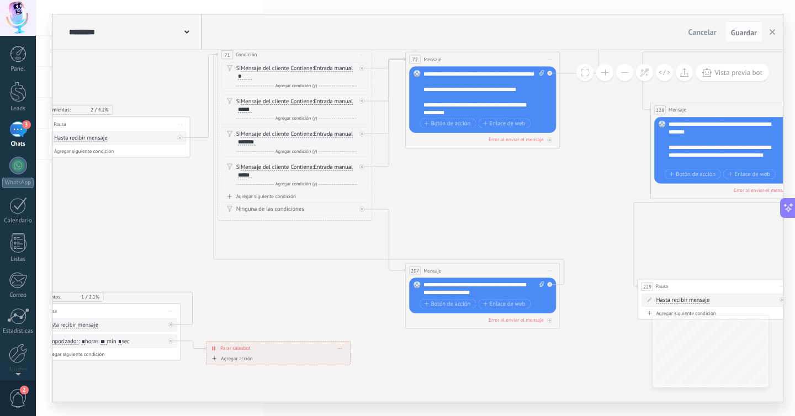
click at [606, 71] on button at bounding box center [604, 72] width 17 height 17
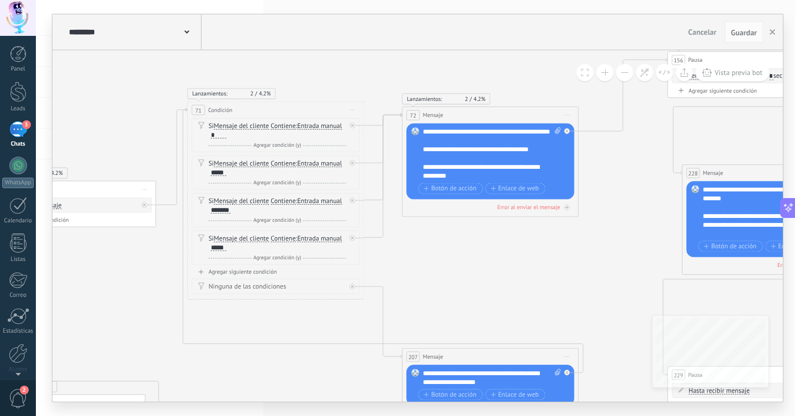
drag, startPoint x: 524, startPoint y: 224, endPoint x: 521, endPoint y: 264, distance: 39.9
click at [343, 25] on div "********* FLUJO ABO Cancelar Actualización Cancelar Guardar" at bounding box center [417, 32] width 731 height 36
